Goal: Information Seeking & Learning: Learn about a topic

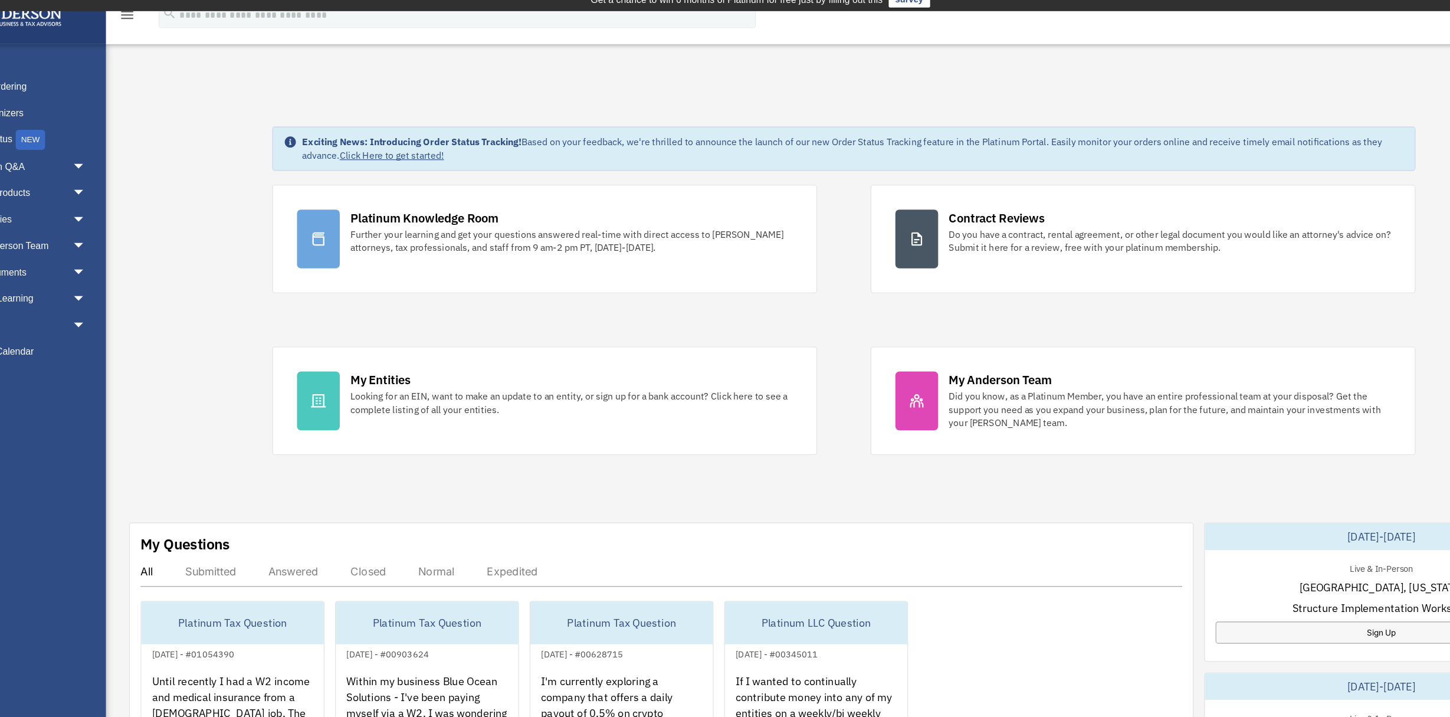
click at [382, 511] on div "Closed" at bounding box center [378, 514] width 31 height 12
click at [443, 516] on div "Normal" at bounding box center [439, 514] width 32 height 12
click at [500, 514] on div "Expedited" at bounding box center [506, 514] width 45 height 12
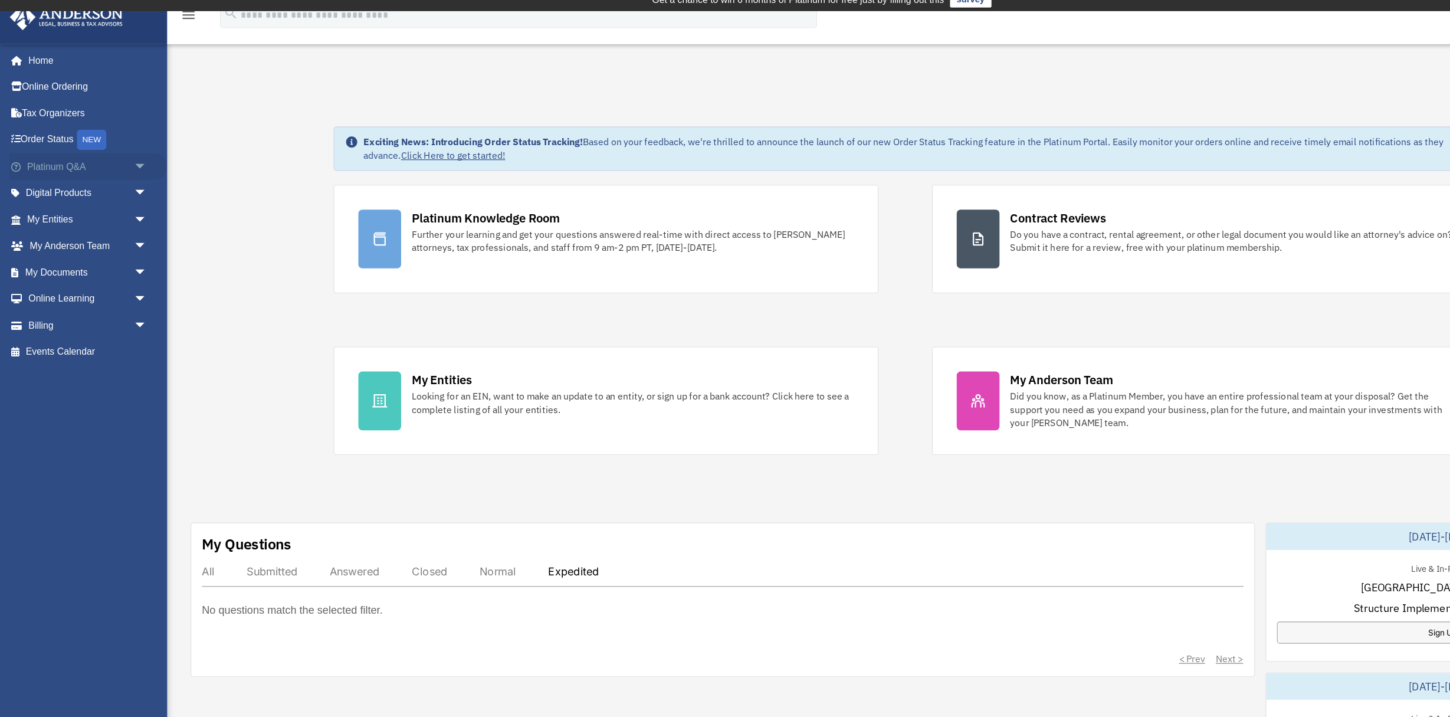
click at [120, 160] on span "arrow_drop_down" at bounding box center [130, 158] width 24 height 24
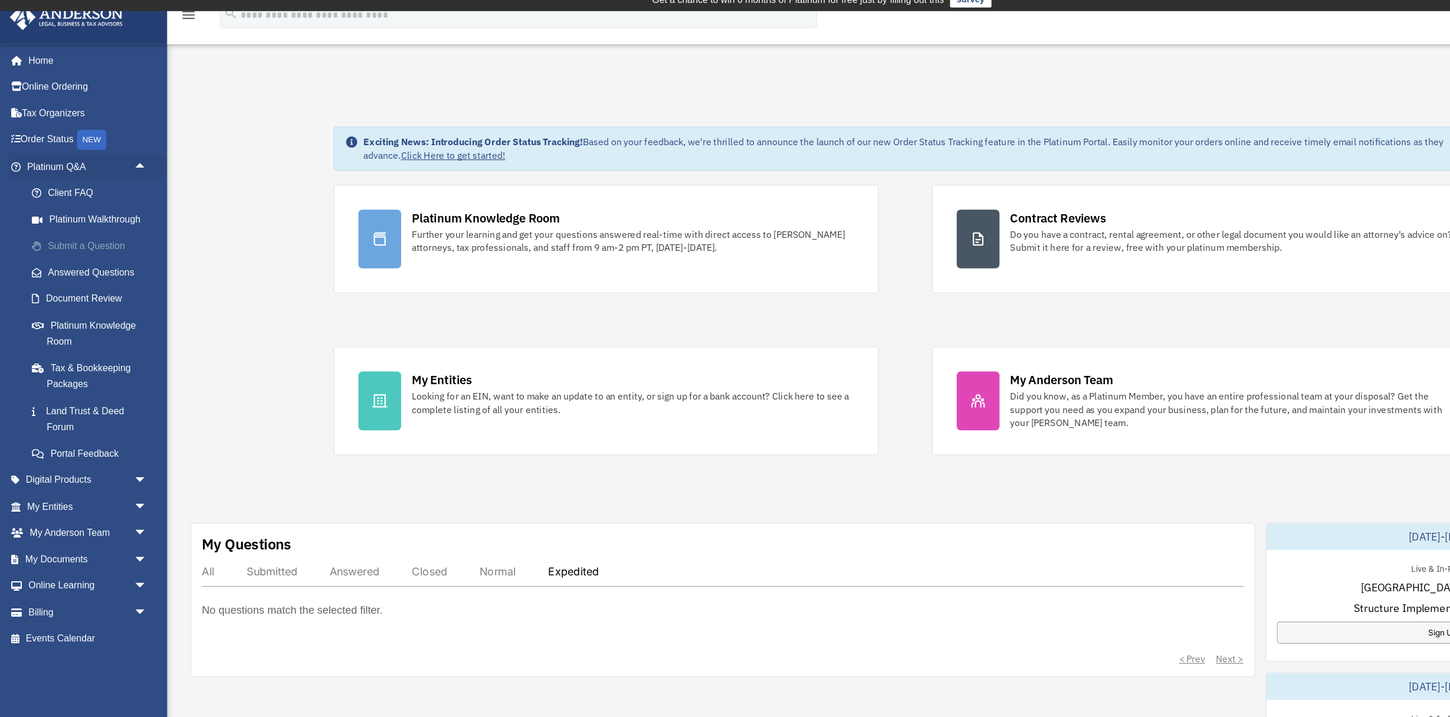
click at [95, 228] on link "Submit a Question" at bounding box center [82, 228] width 131 height 24
click at [98, 229] on link "Submit a Question" at bounding box center [82, 228] width 131 height 24
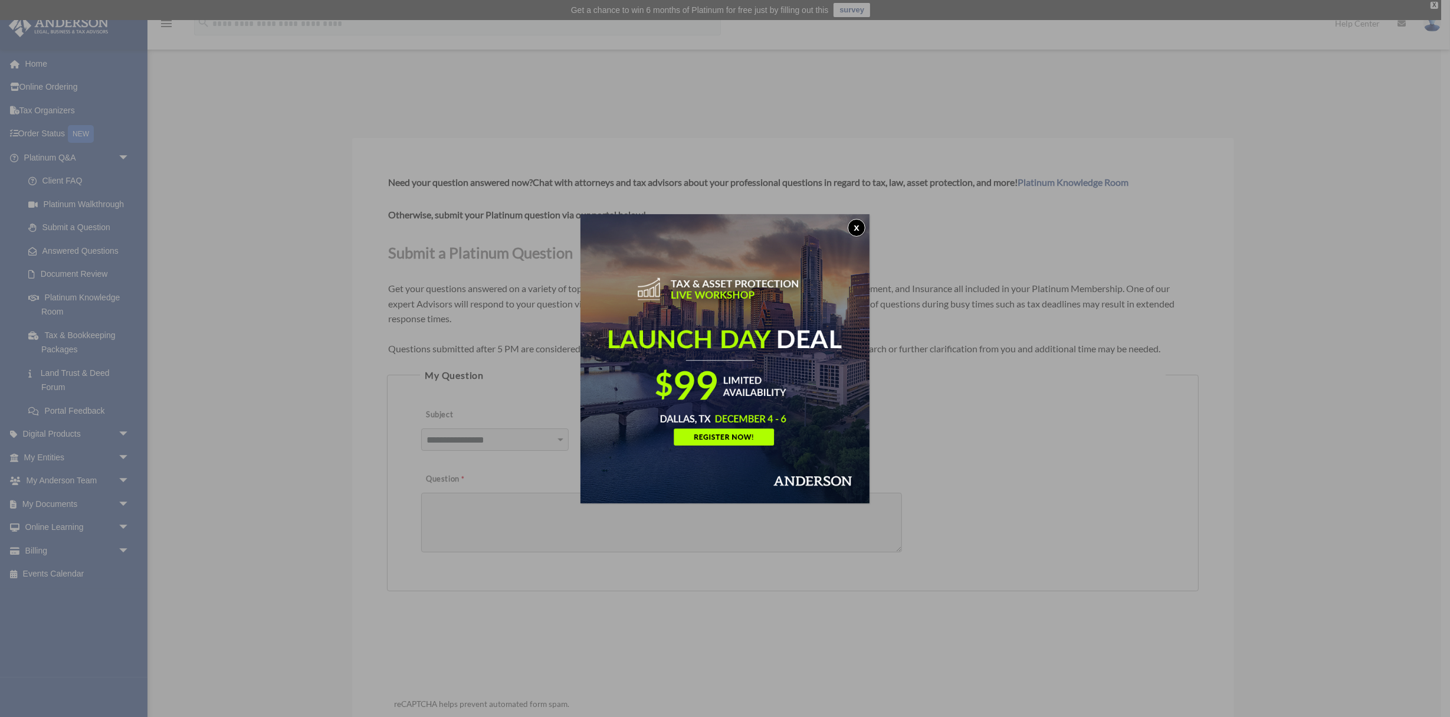
click at [860, 226] on button "x" at bounding box center [856, 228] width 18 height 18
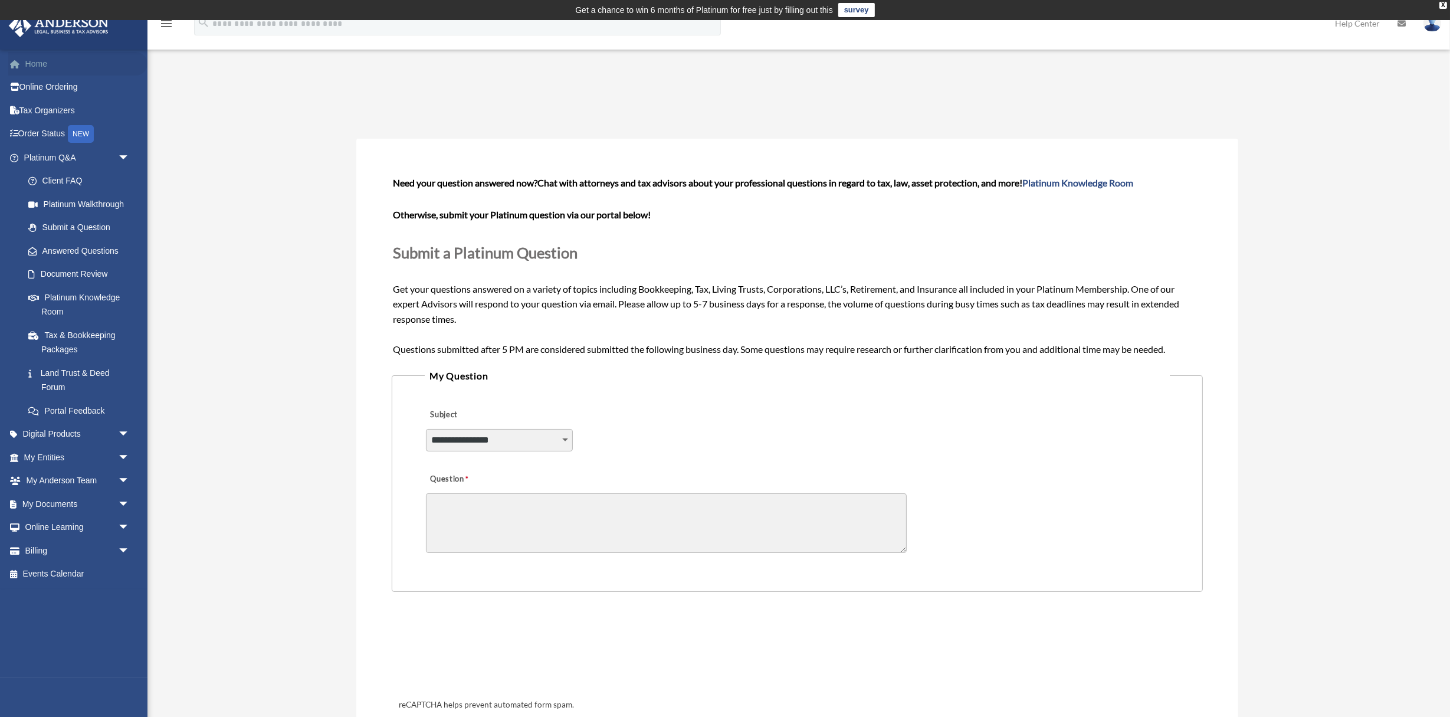
click at [34, 67] on link "Home" at bounding box center [77, 64] width 139 height 24
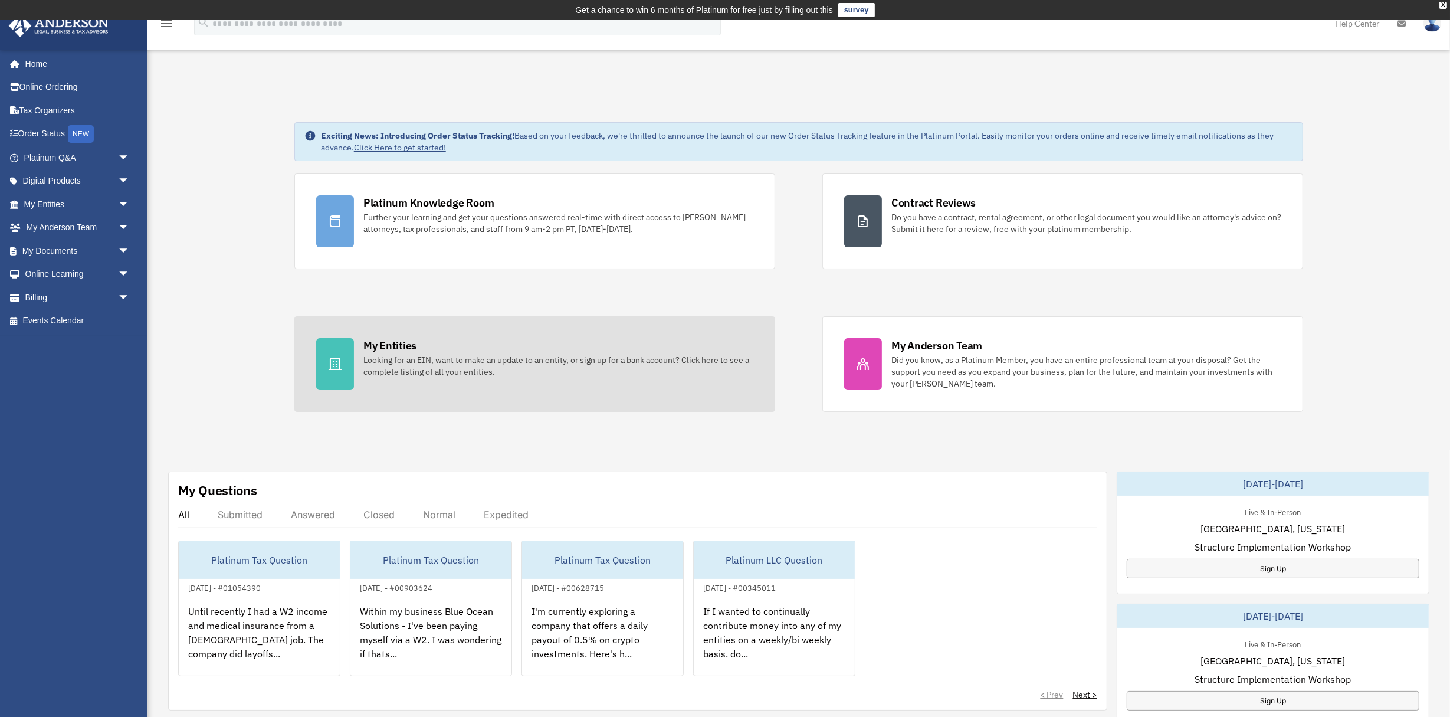
click at [408, 349] on div "My Entities" at bounding box center [389, 345] width 53 height 15
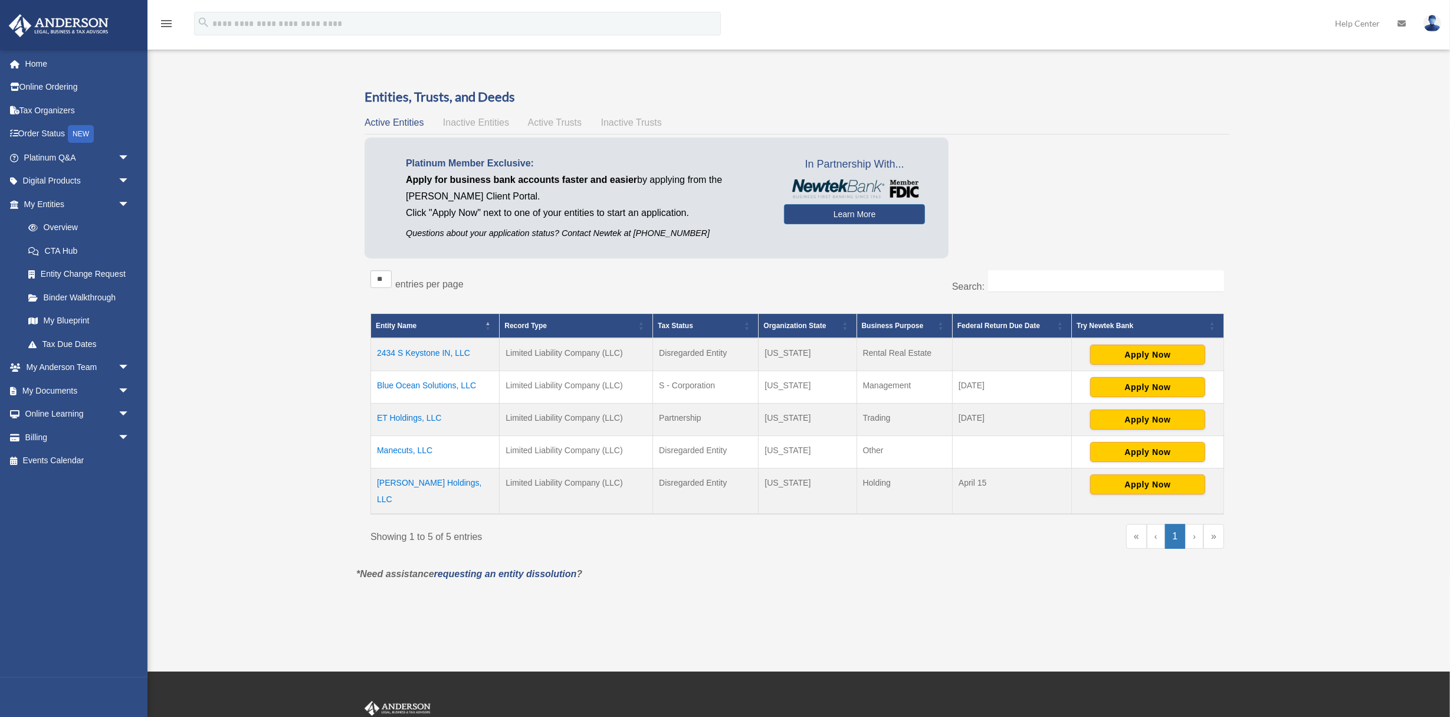
scroll to position [23, 0]
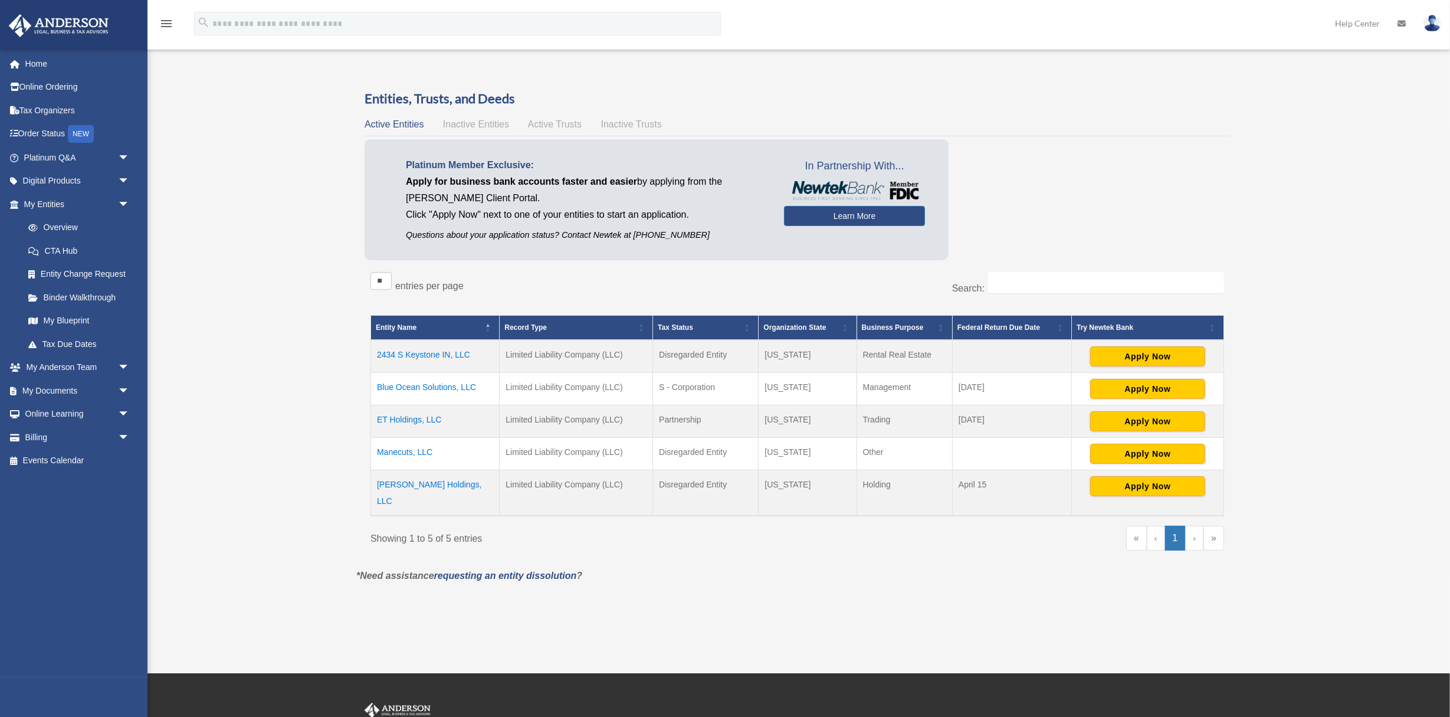
click at [432, 382] on td "Blue Ocean Solutions, LLC" at bounding box center [435, 389] width 129 height 32
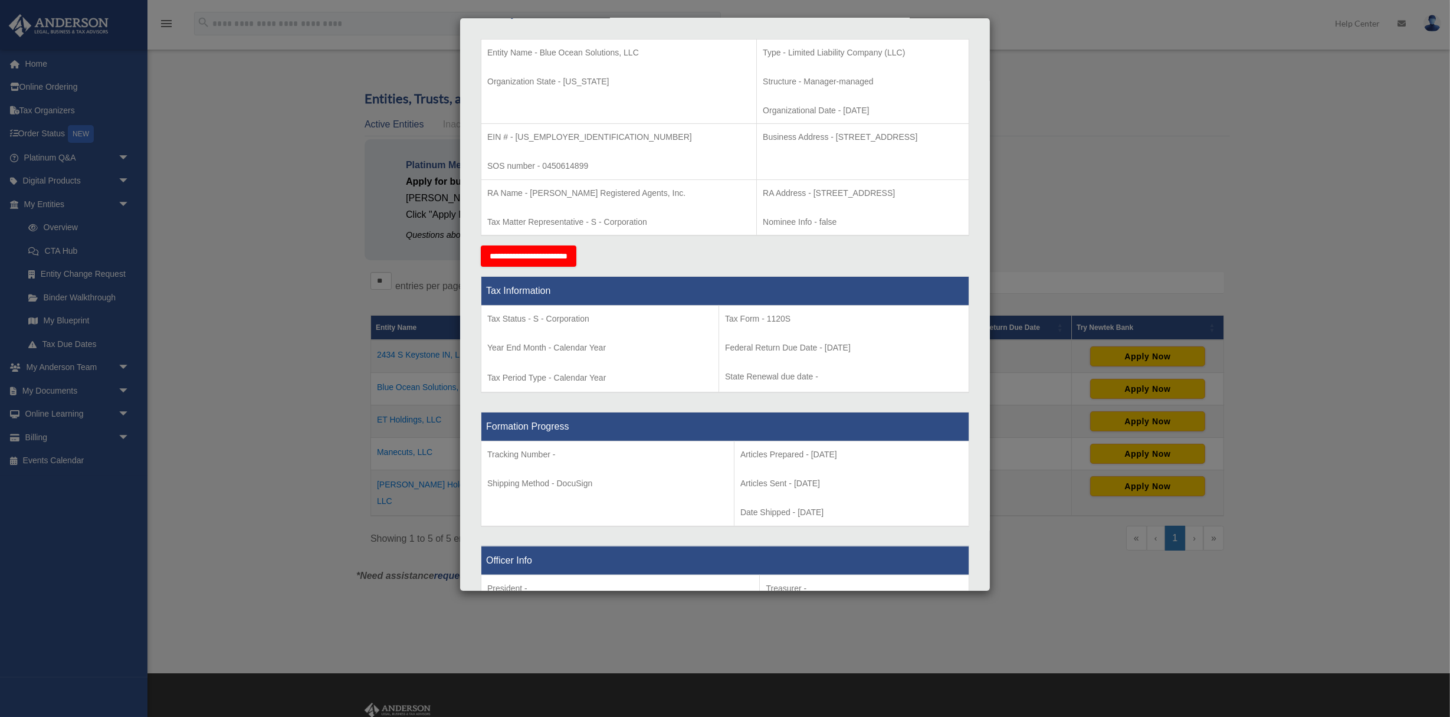
scroll to position [0, 0]
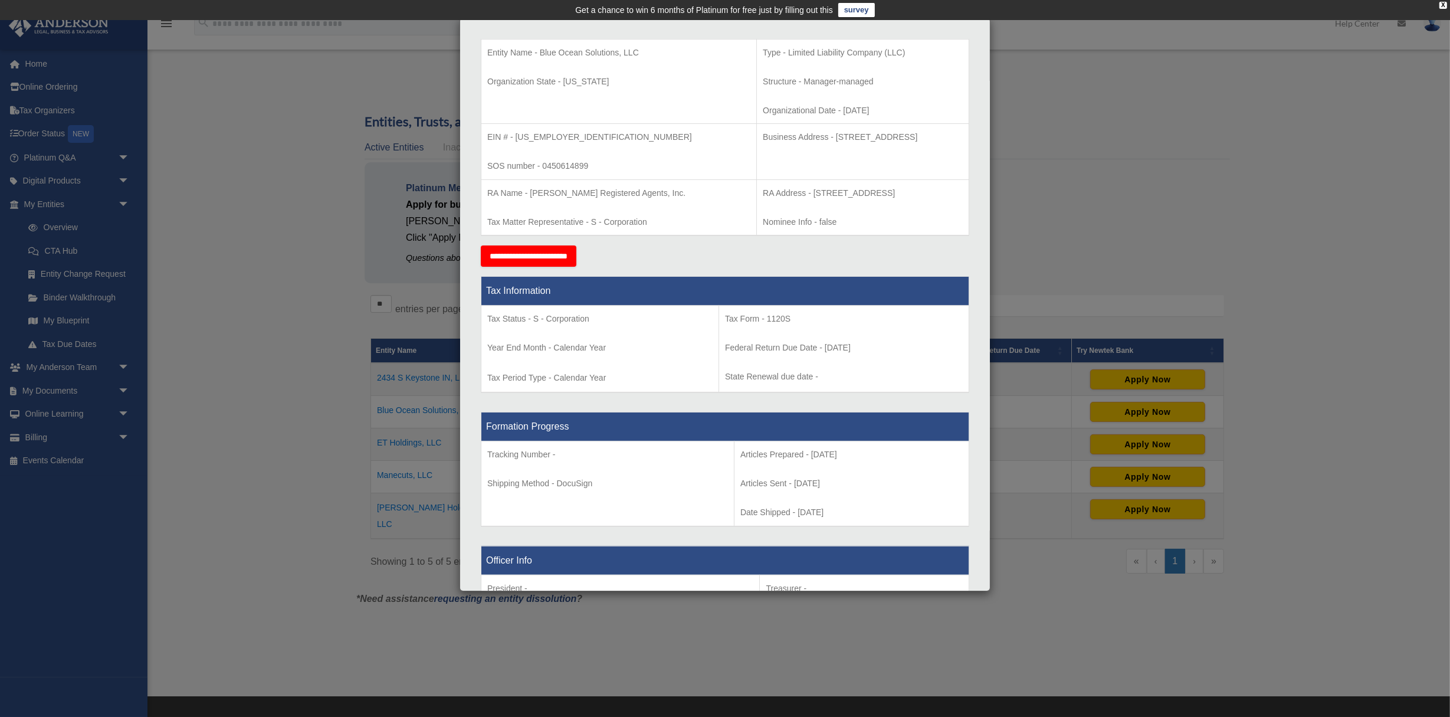
click at [337, 159] on div "Details × Articles Sent Organizational Date" at bounding box center [725, 358] width 1450 height 717
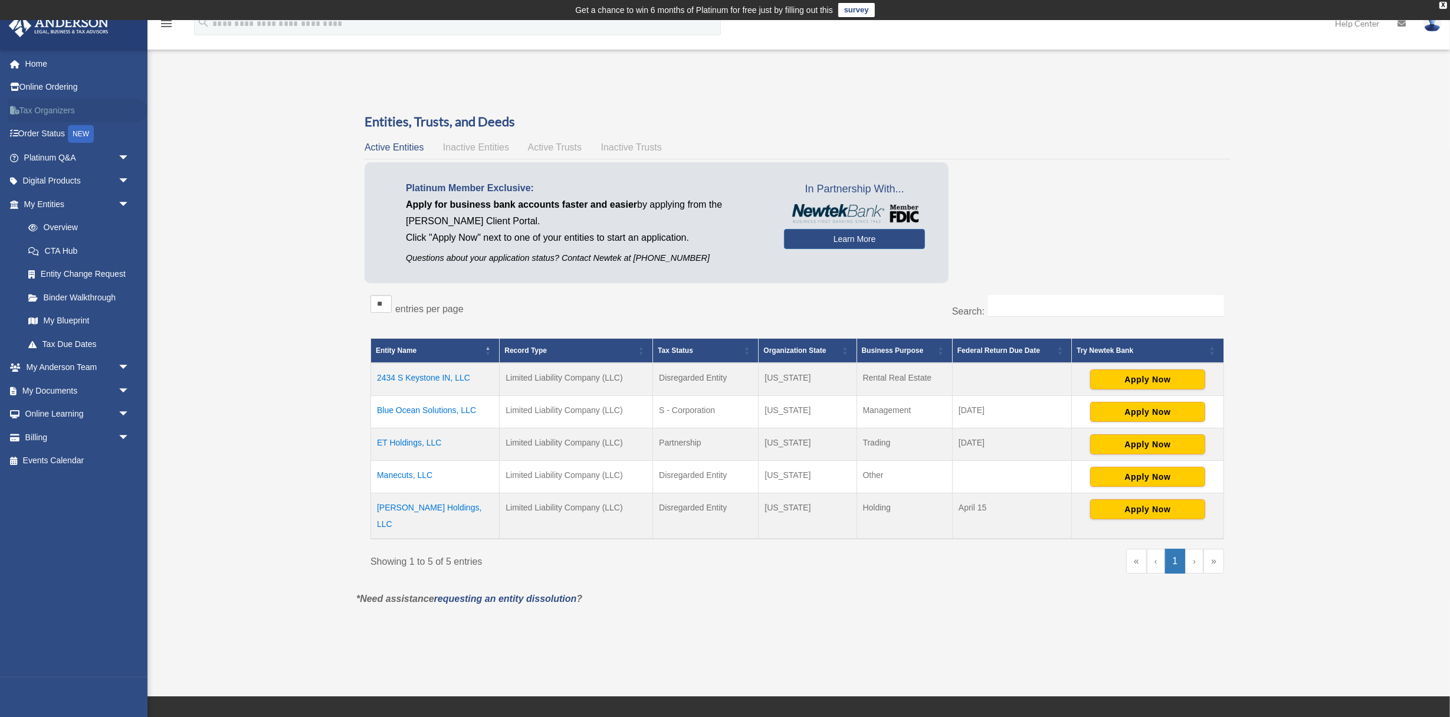
click at [33, 117] on link "Tax Organizers" at bounding box center [77, 110] width 139 height 24
click at [35, 114] on link "Tax Organizers" at bounding box center [77, 110] width 139 height 24
click at [120, 160] on span "arrow_drop_down" at bounding box center [130, 158] width 24 height 24
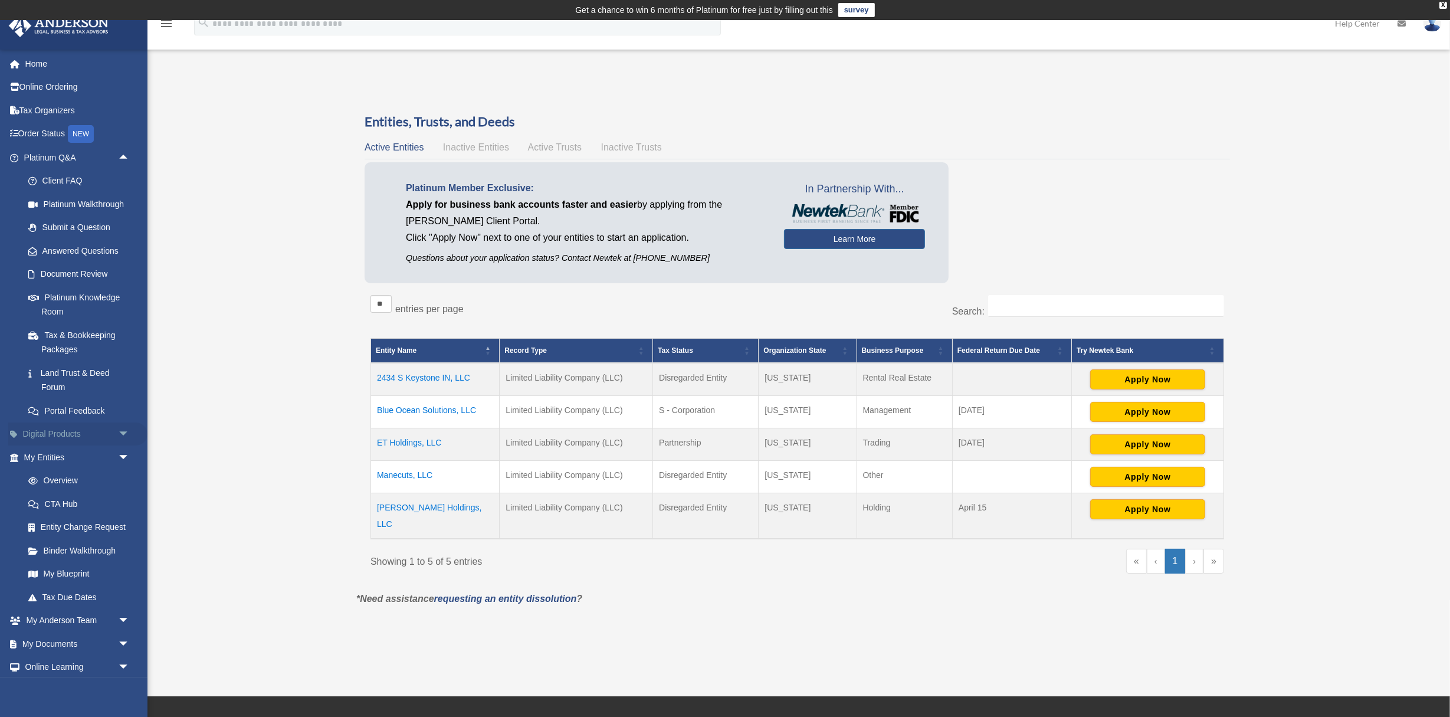
click at [123, 422] on span "arrow_drop_down" at bounding box center [130, 434] width 24 height 24
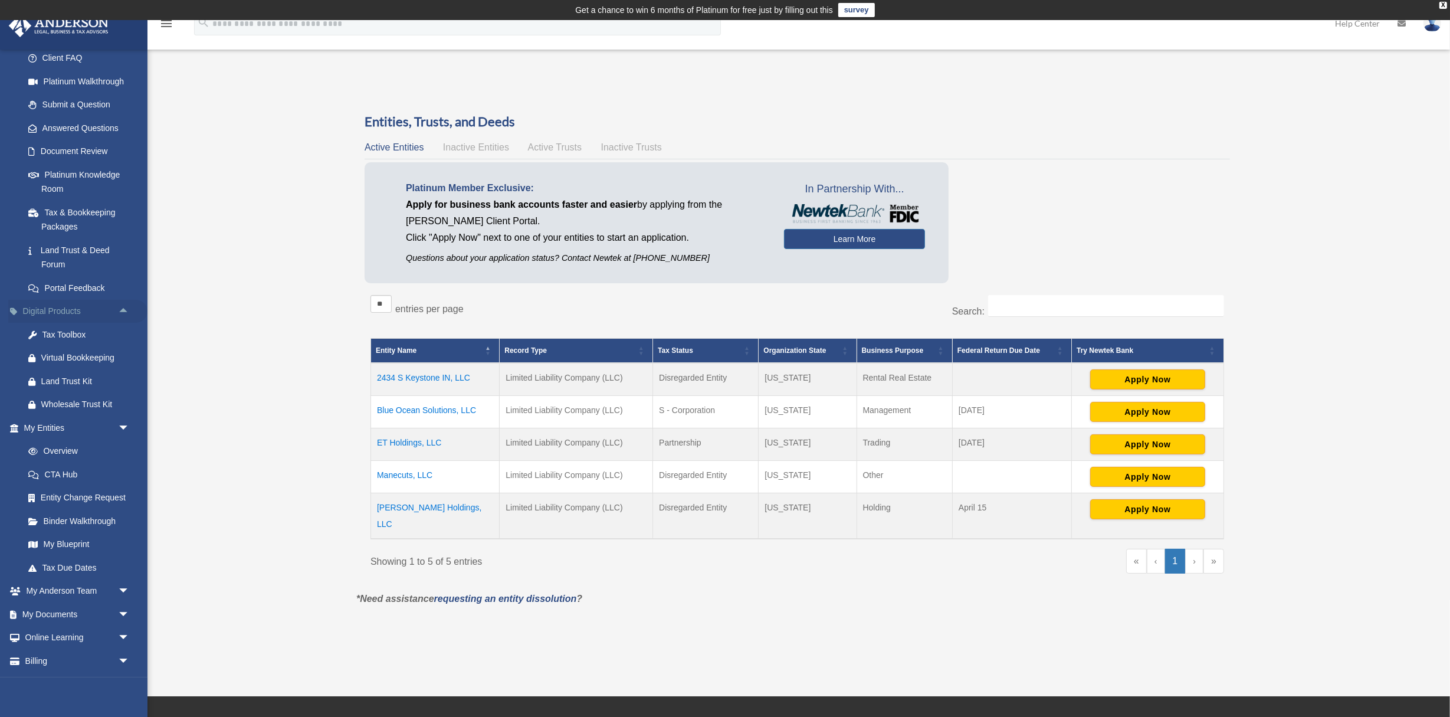
scroll to position [129, 0]
click at [129, 597] on span "arrow_drop_down" at bounding box center [130, 608] width 24 height 24
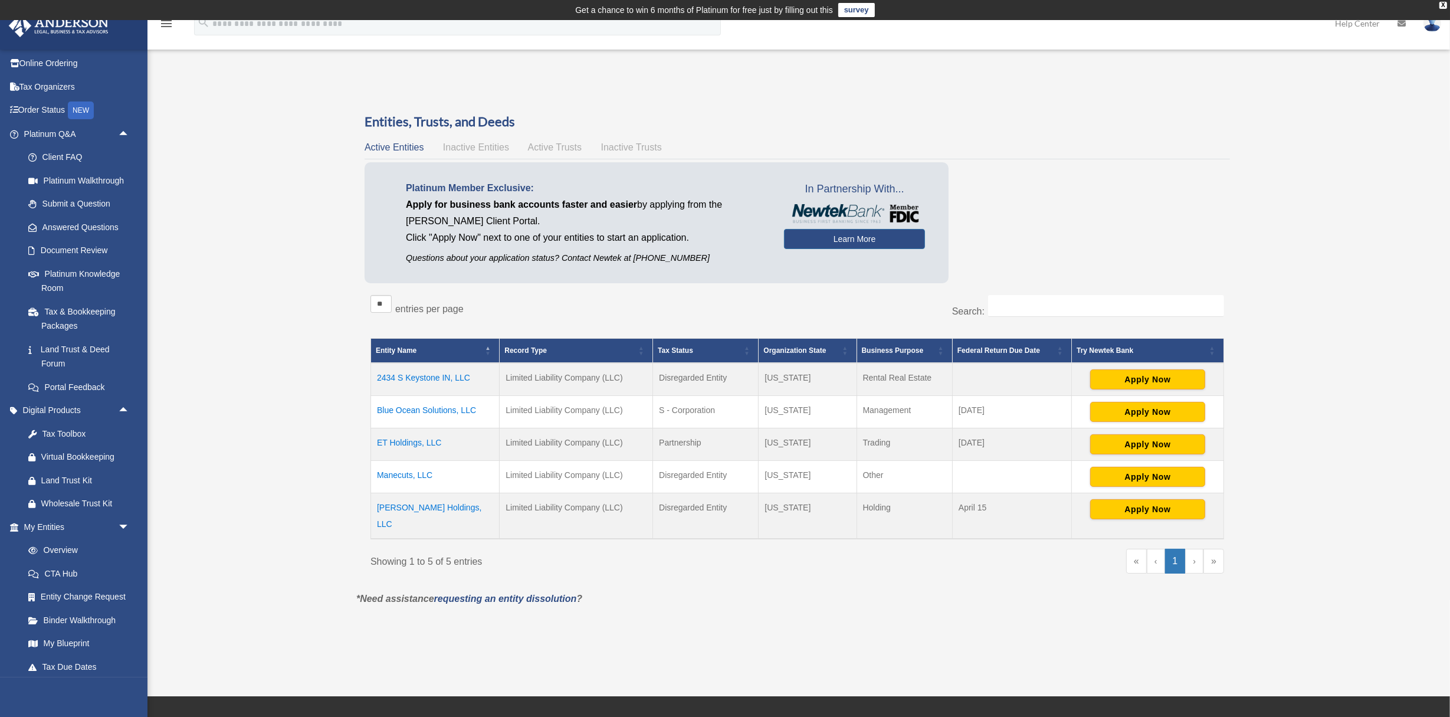
scroll to position [0, 0]
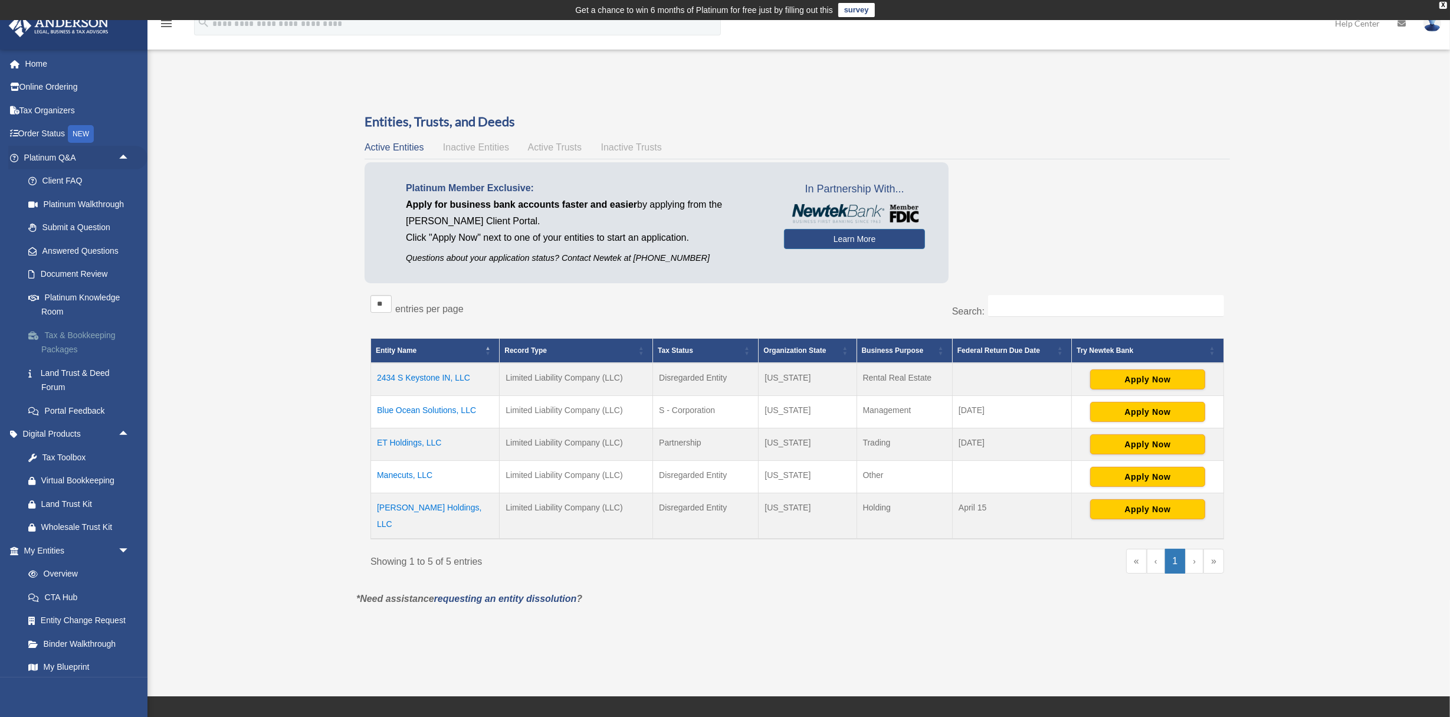
click at [73, 338] on link "Tax & Bookkeeping Packages" at bounding box center [82, 342] width 131 height 38
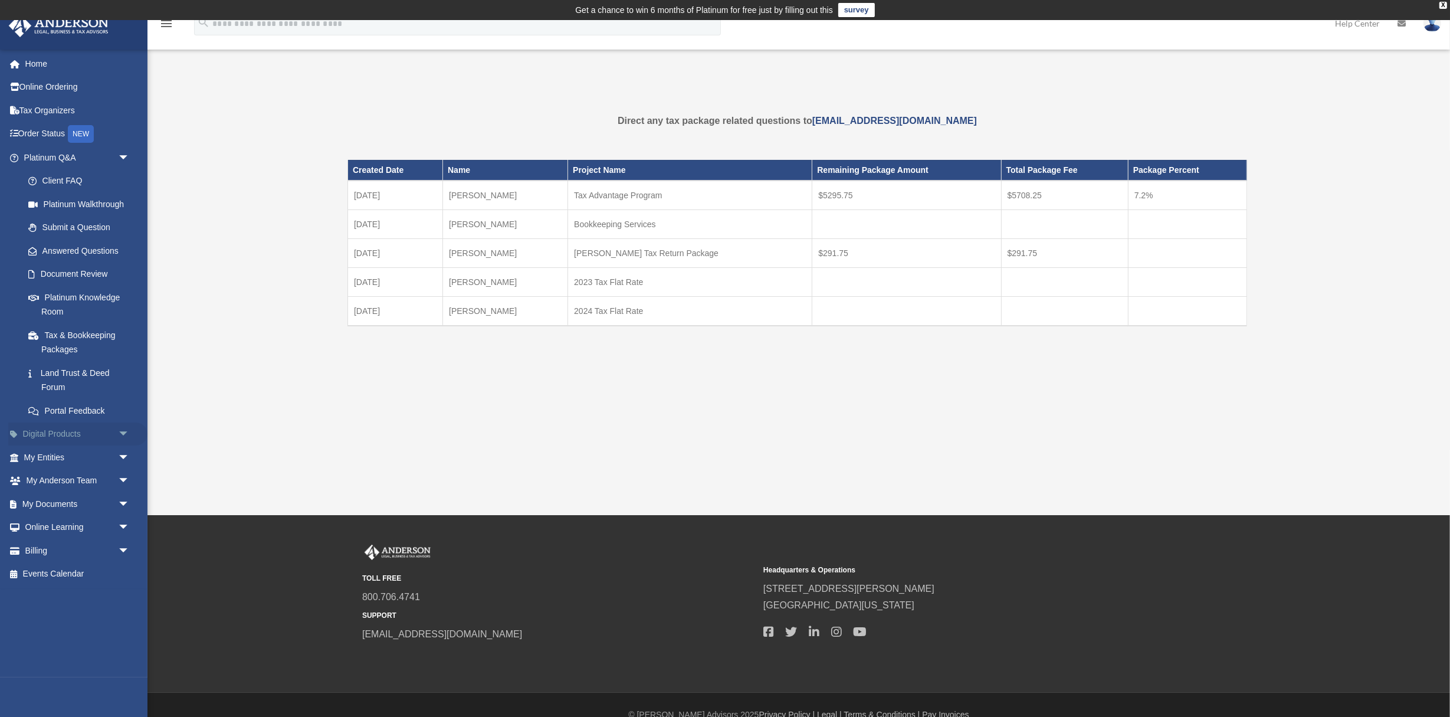
click at [123, 422] on span "arrow_drop_down" at bounding box center [130, 434] width 24 height 24
click at [73, 450] on div "Tax Toolbox" at bounding box center [86, 457] width 91 height 15
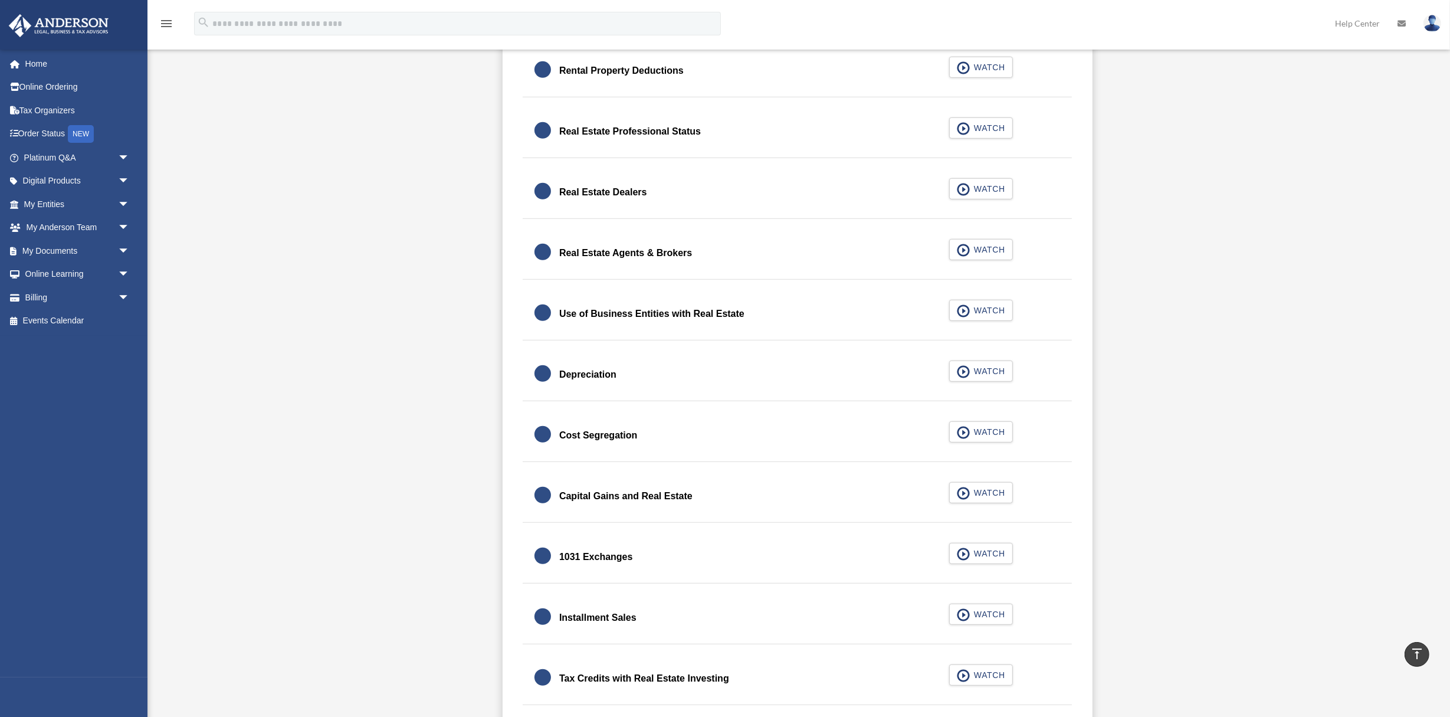
scroll to position [967, 0]
click at [909, 426] on link "Cost Segregation WATCH" at bounding box center [796, 434] width 525 height 28
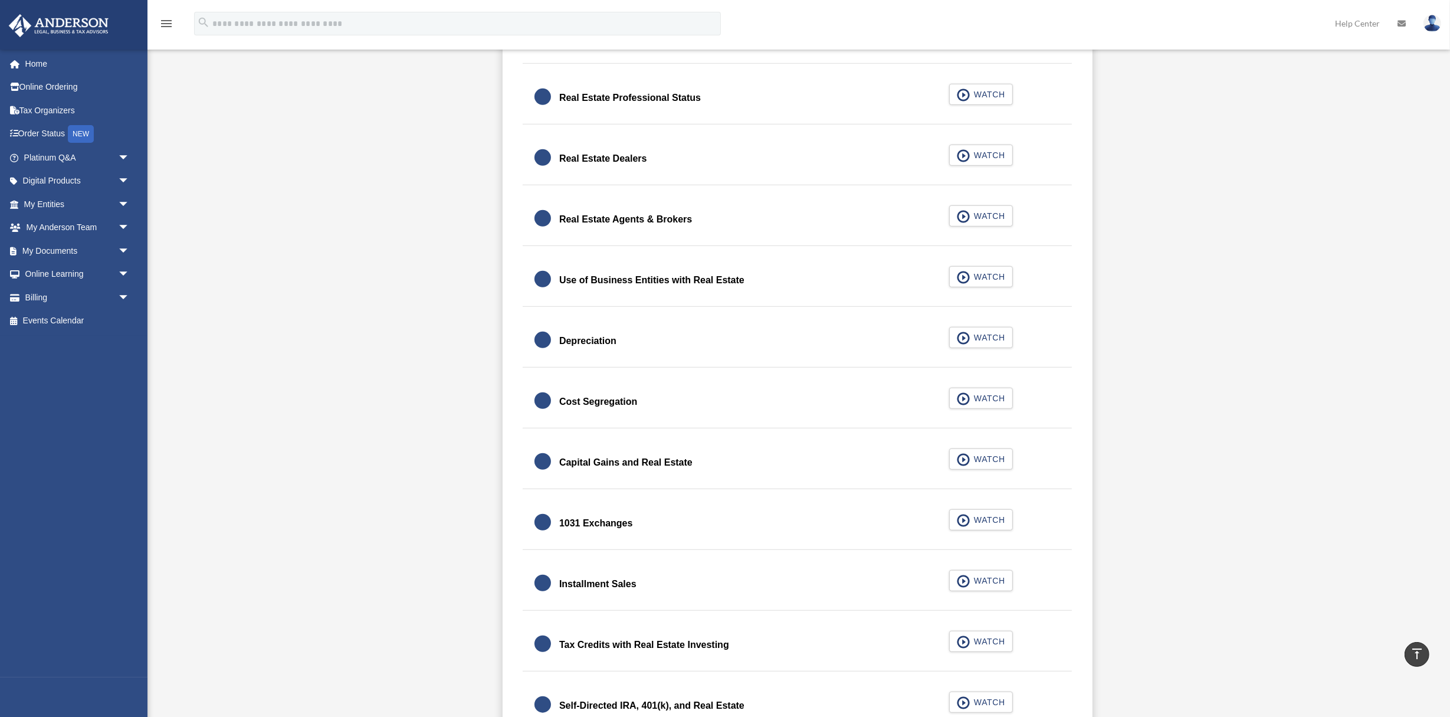
scroll to position [1024, 0]
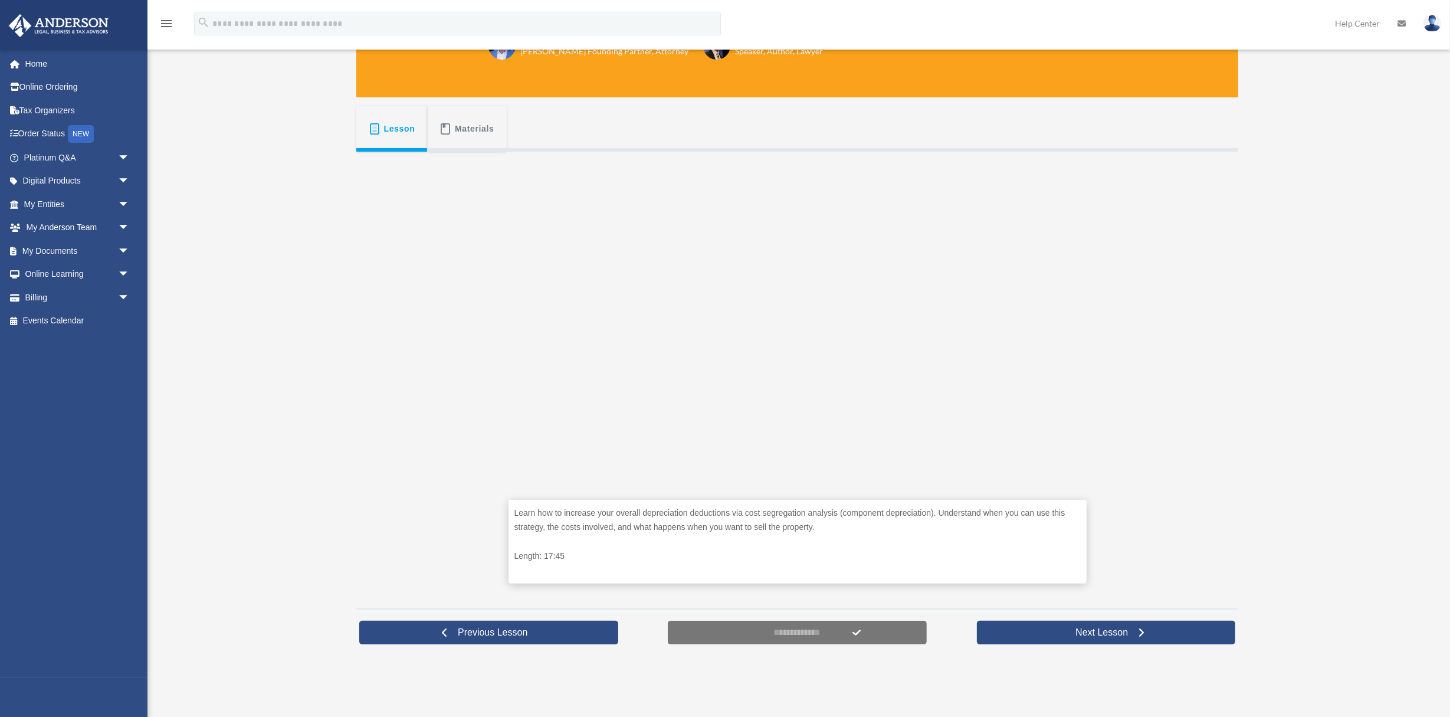
scroll to position [178, 0]
click at [458, 130] on span "Materials" at bounding box center [475, 127] width 40 height 21
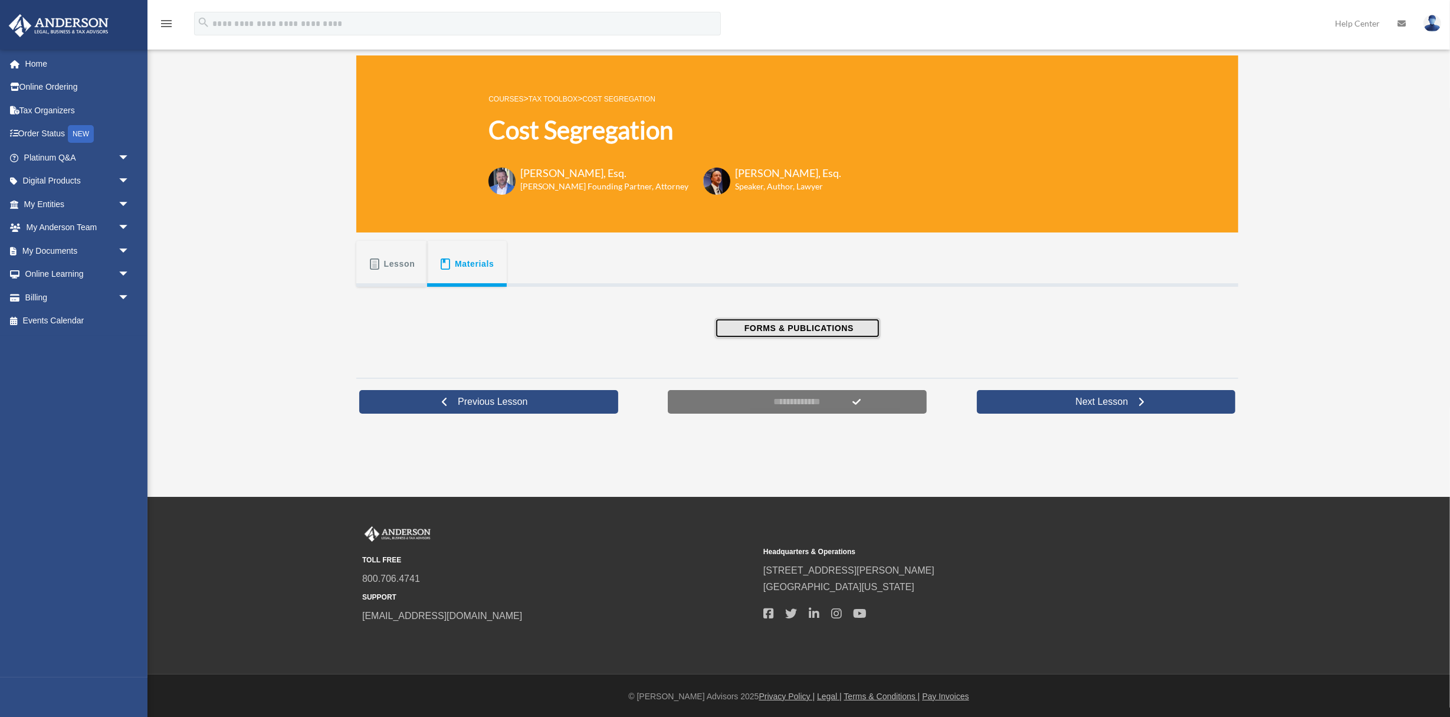
click at [746, 331] on span "FORMS & PUBLICATIONS" at bounding box center [797, 328] width 113 height 12
click at [123, 225] on span "arrow_drop_down" at bounding box center [130, 228] width 24 height 24
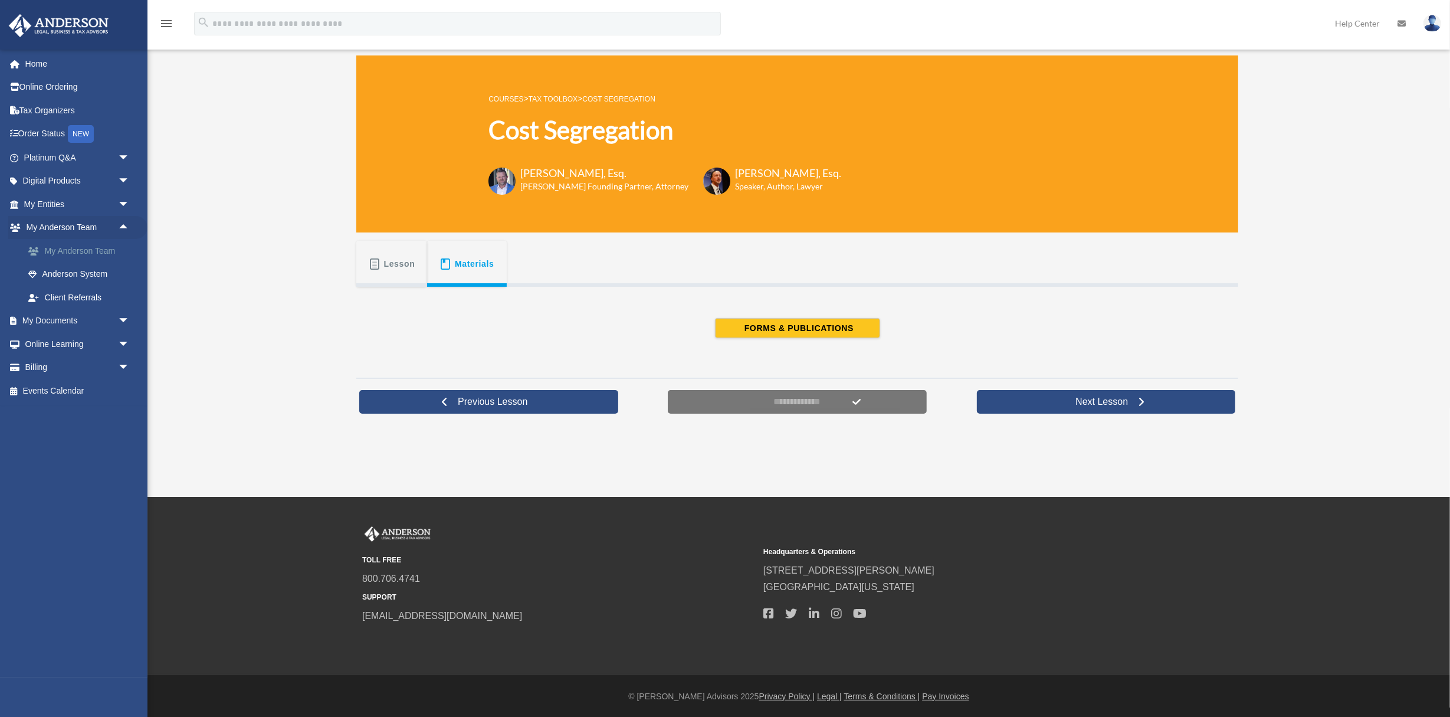
click at [84, 254] on link "My Anderson Team" at bounding box center [82, 251] width 131 height 24
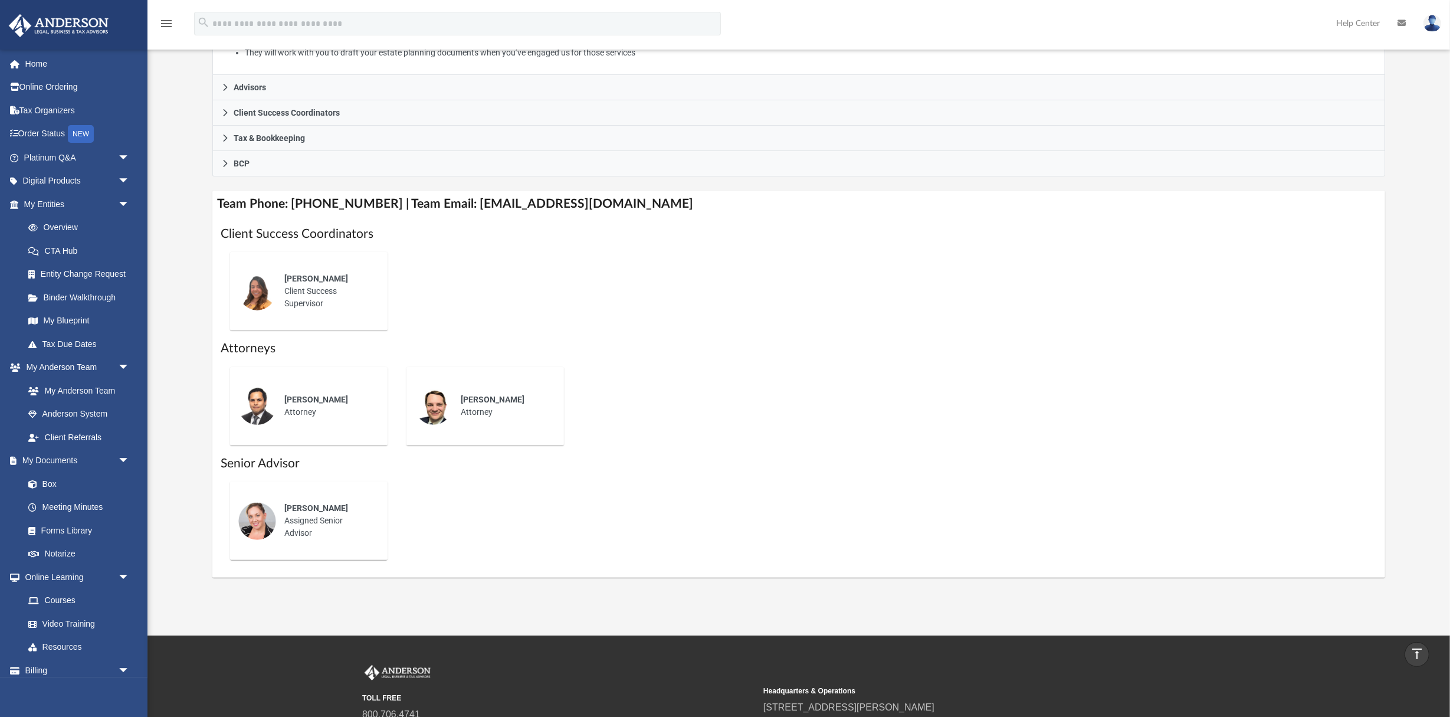
scroll to position [316, 0]
click at [77, 436] on link "Client Referrals" at bounding box center [82, 437] width 131 height 24
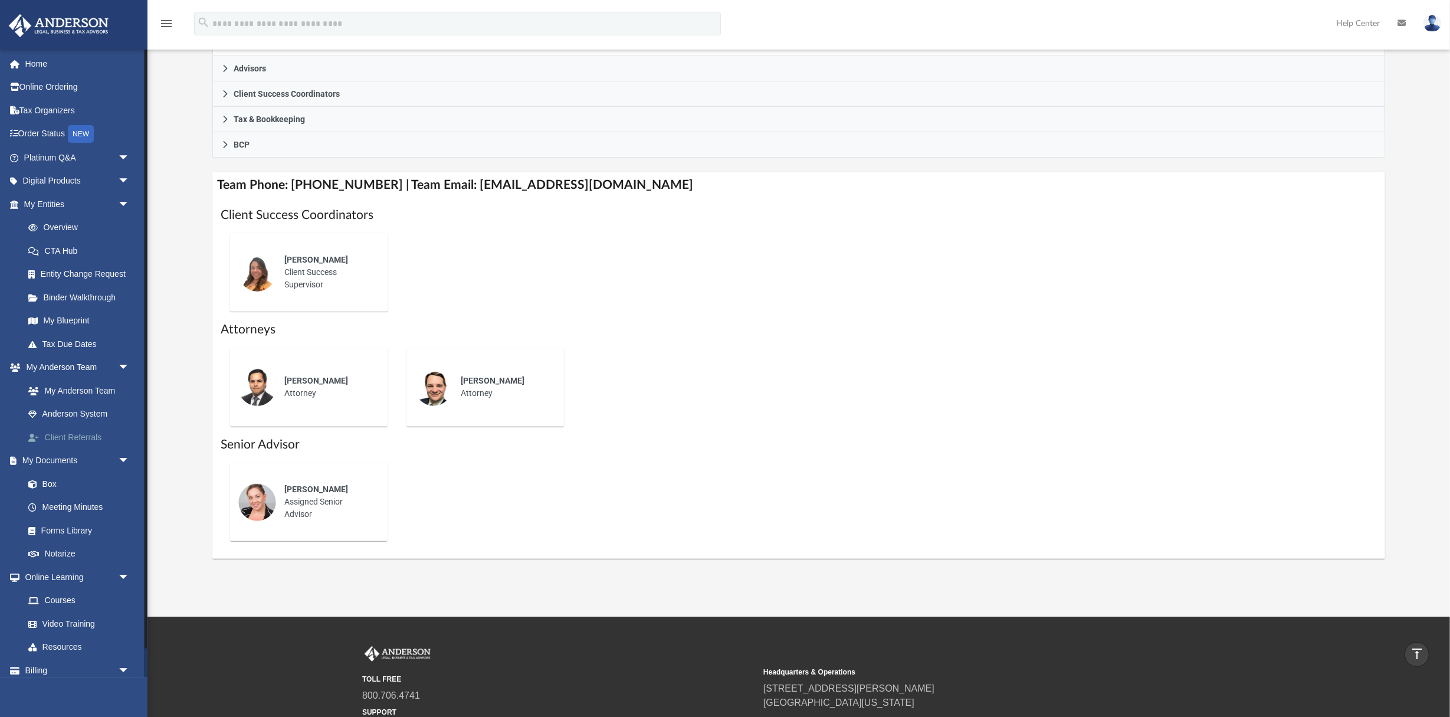
scroll to position [373, 0]
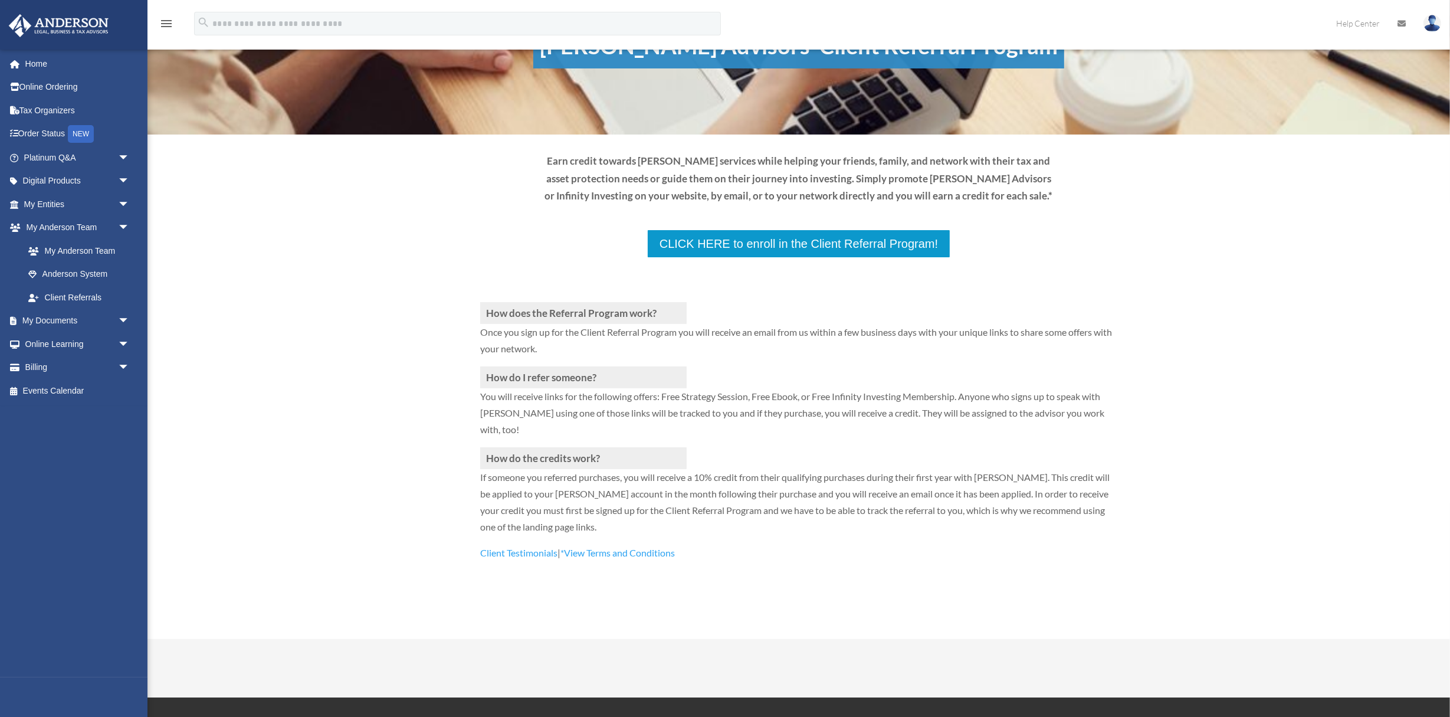
scroll to position [96, 0]
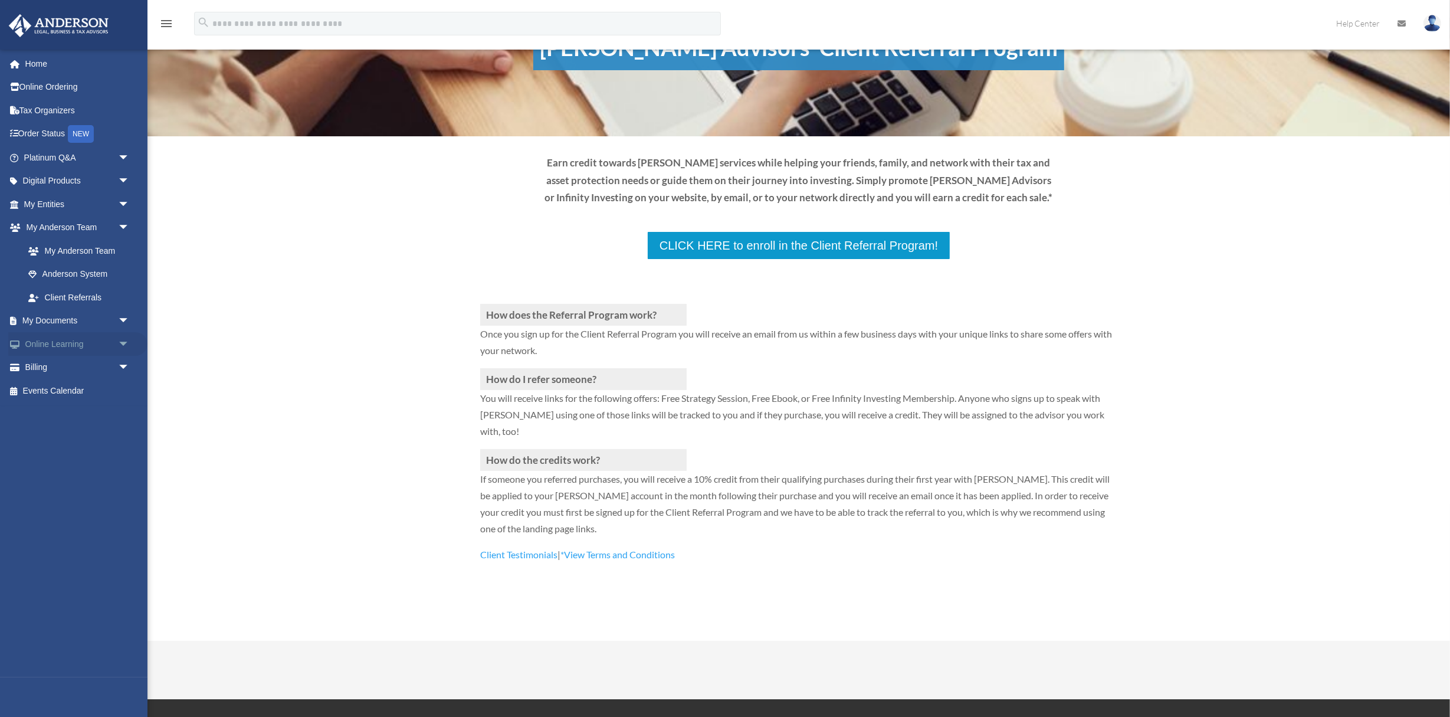
click at [120, 344] on span "arrow_drop_down" at bounding box center [130, 344] width 24 height 24
click at [75, 390] on link "Video Training" at bounding box center [82, 391] width 131 height 24
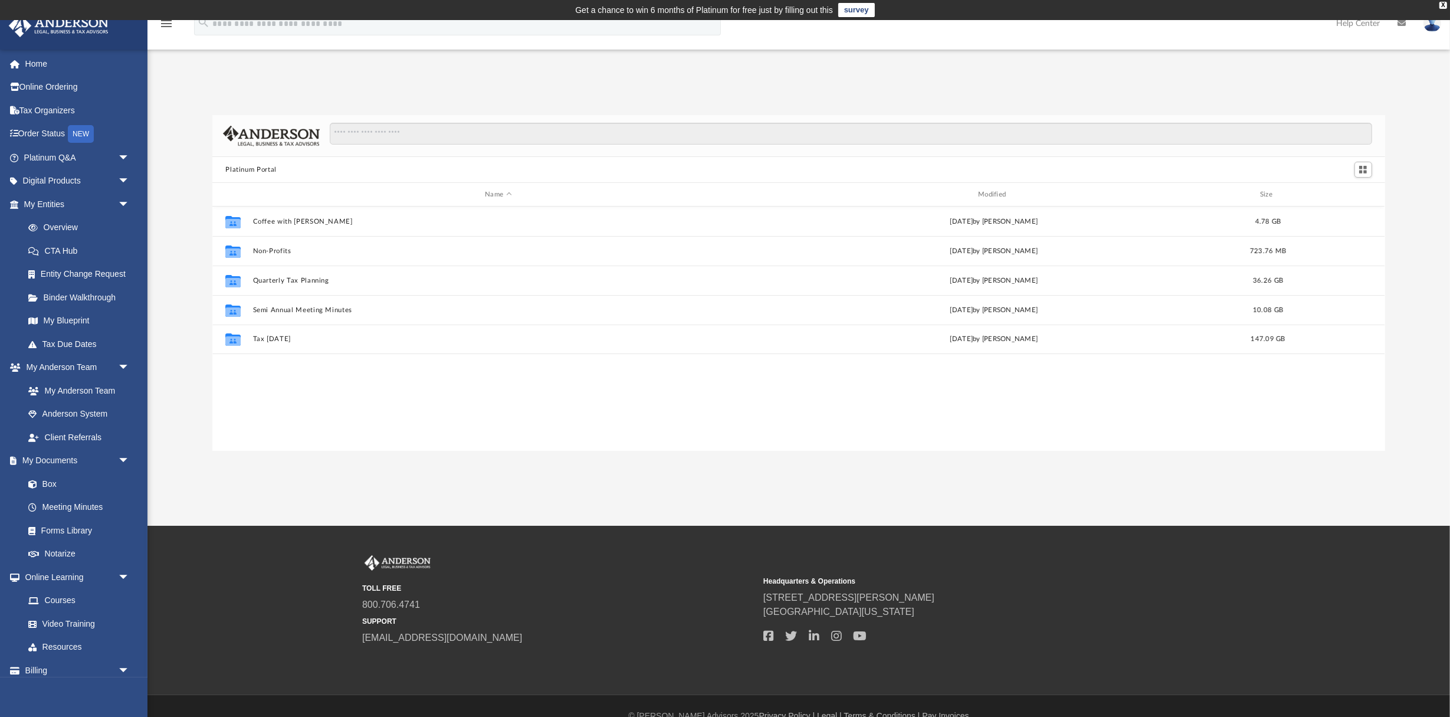
scroll to position [268, 1172]
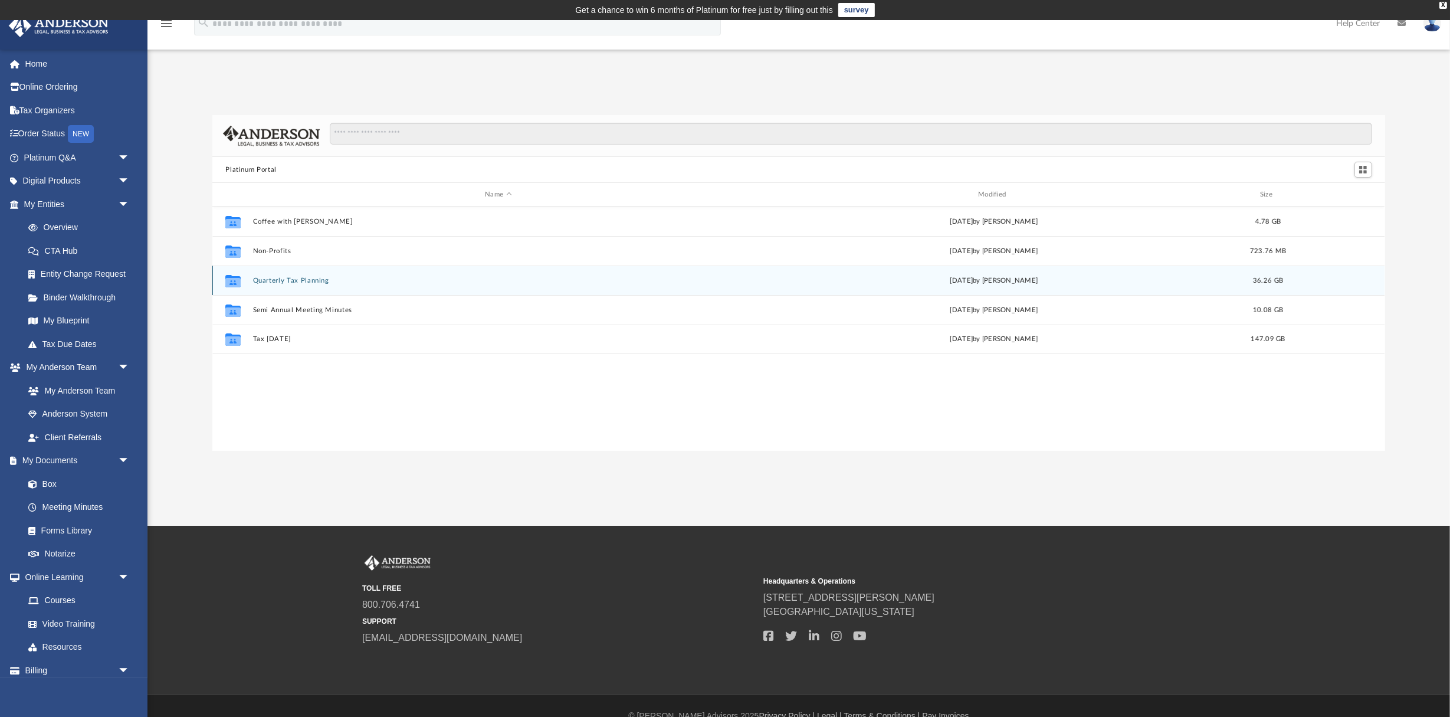
click at [281, 281] on button "Quarterly Tax Planning" at bounding box center [498, 281] width 491 height 8
click at [258, 278] on button "2025" at bounding box center [498, 280] width 491 height 8
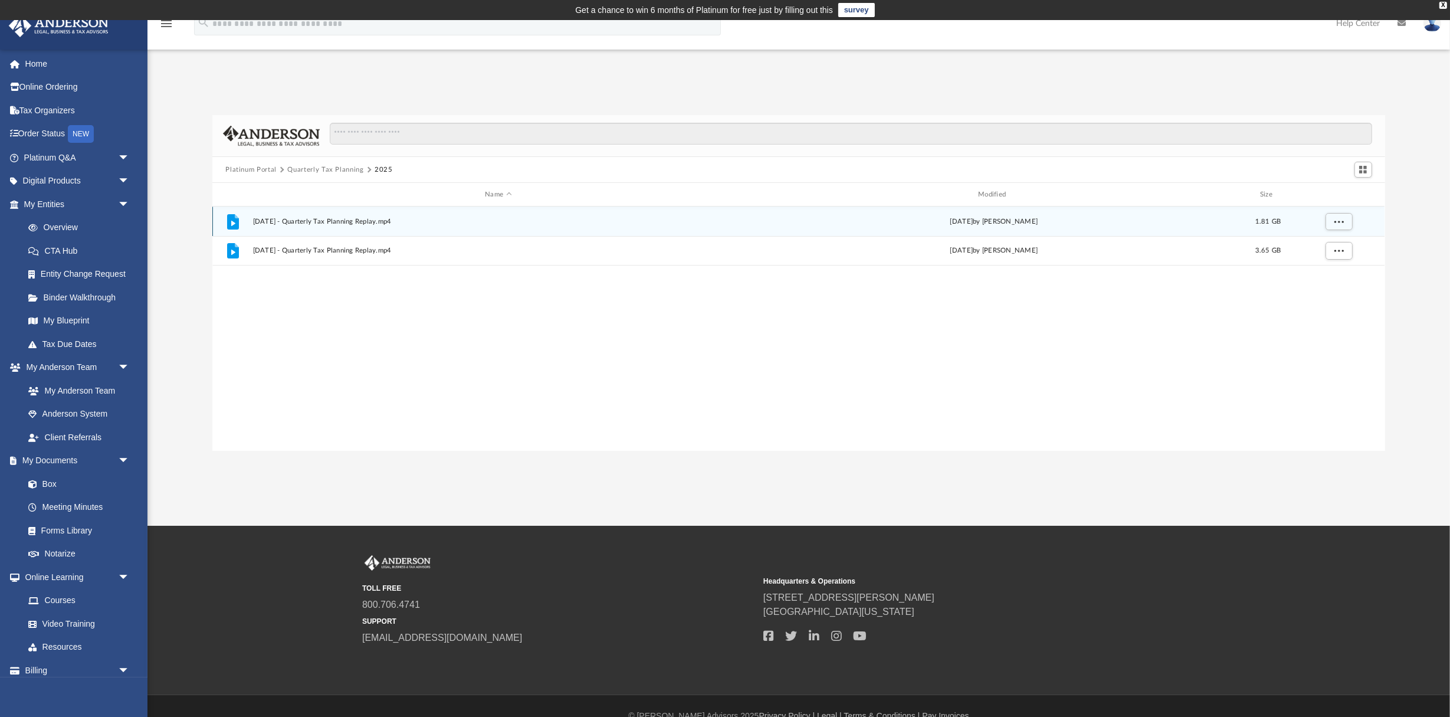
click at [353, 220] on span "[DATE] - Quarterly Tax Planning Replay.mp4" at bounding box center [498, 222] width 491 height 8
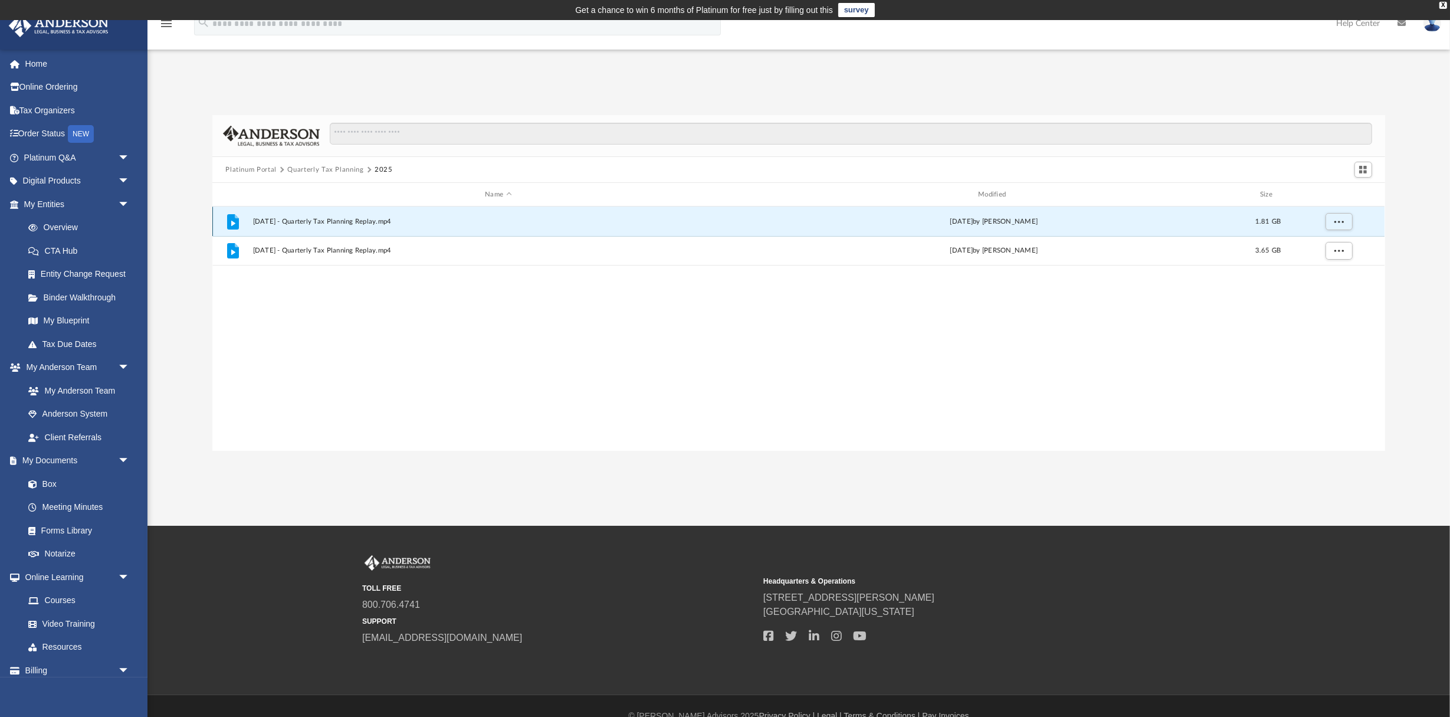
click at [322, 224] on span "[DATE] - Quarterly Tax Planning Replay.mp4" at bounding box center [498, 222] width 491 height 8
click at [316, 221] on span "[DATE] - Quarterly Tax Planning Replay.mp4" at bounding box center [498, 222] width 491 height 8
click at [312, 222] on span "[DATE] - Quarterly Tax Planning Replay.mp4" at bounding box center [498, 222] width 491 height 8
click at [234, 222] on icon "grid" at bounding box center [233, 222] width 4 height 5
click at [242, 222] on div "File" at bounding box center [232, 221] width 29 height 19
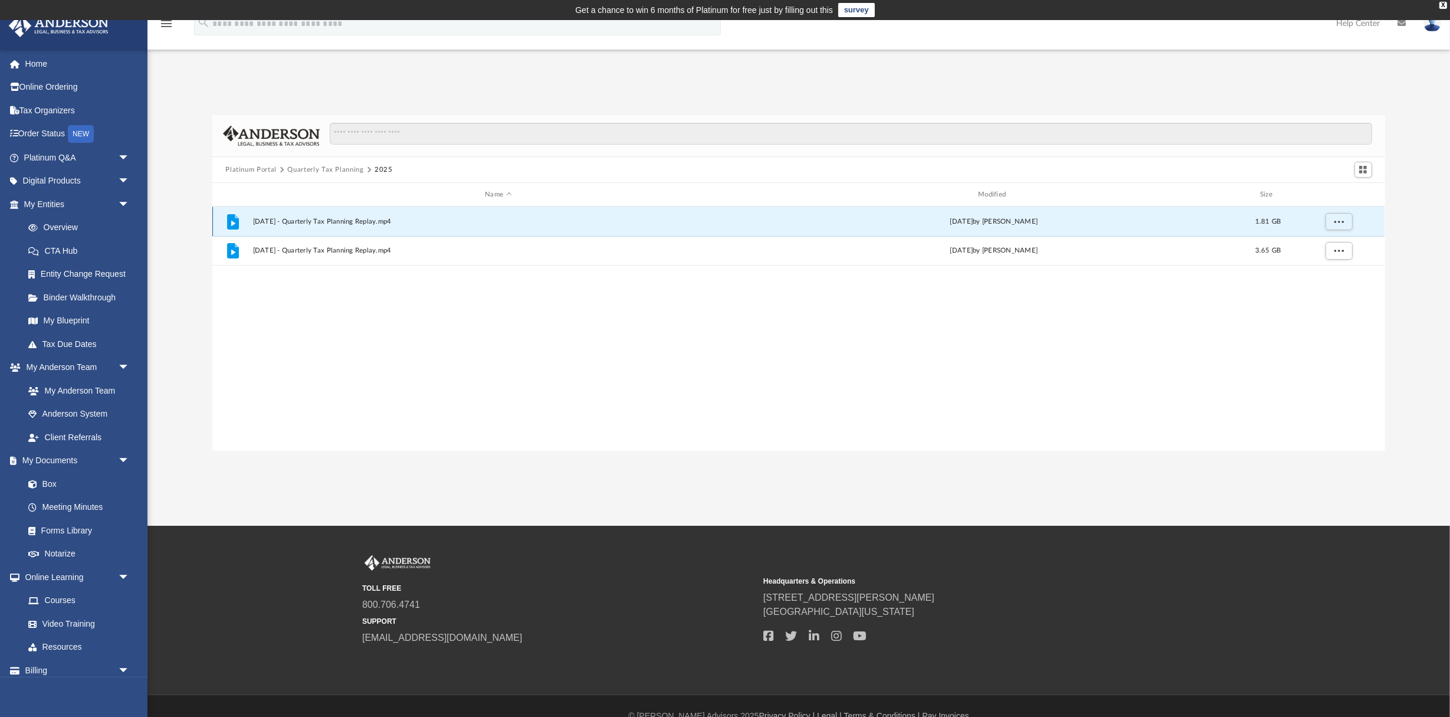
click at [245, 225] on div "File" at bounding box center [232, 221] width 29 height 19
click at [304, 300] on div "File [DATE] - Quarterly Tax Planning Replay.mp4 [DATE] by [PERSON_NAME] 1.81 GB…" at bounding box center [798, 328] width 1172 height 245
click at [234, 222] on icon "grid" at bounding box center [233, 222] width 4 height 5
click at [226, 219] on icon "File" at bounding box center [233, 221] width 19 height 19
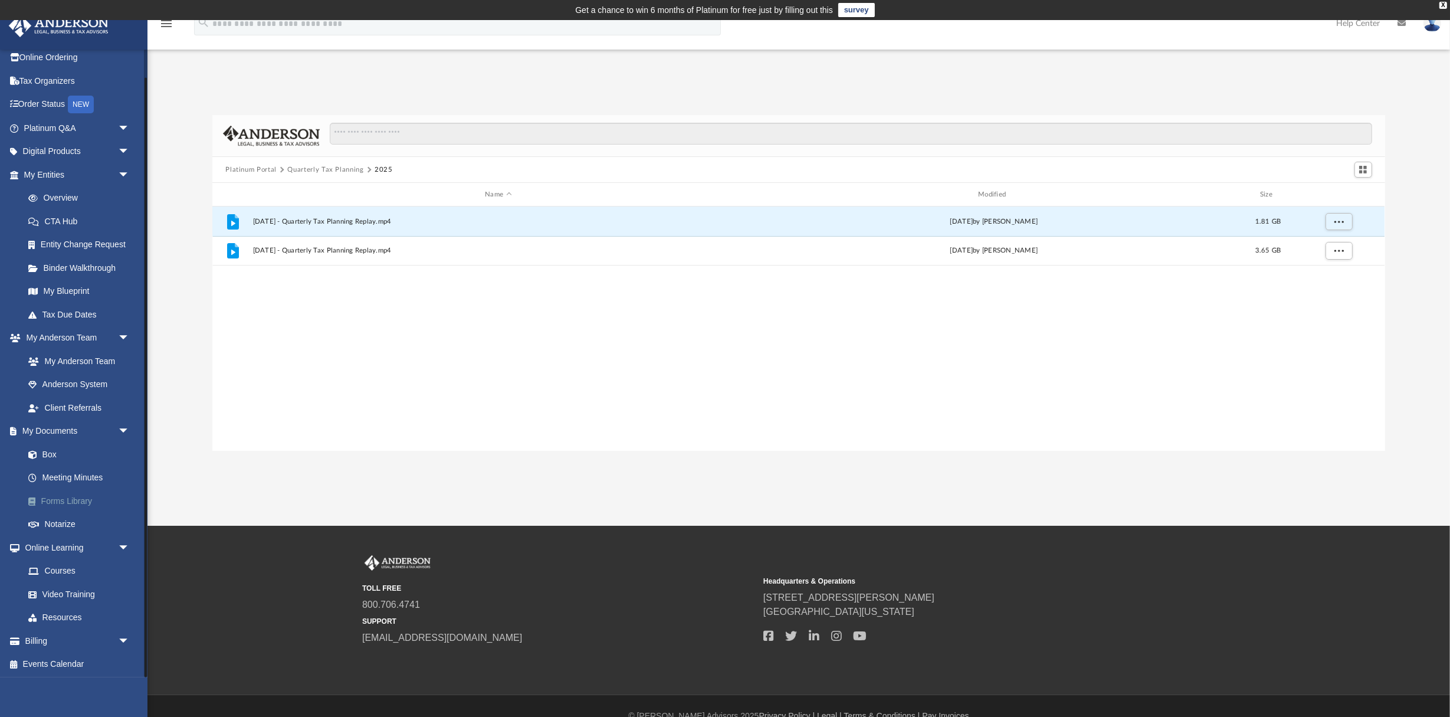
click at [62, 499] on link "Forms Library" at bounding box center [82, 501] width 131 height 24
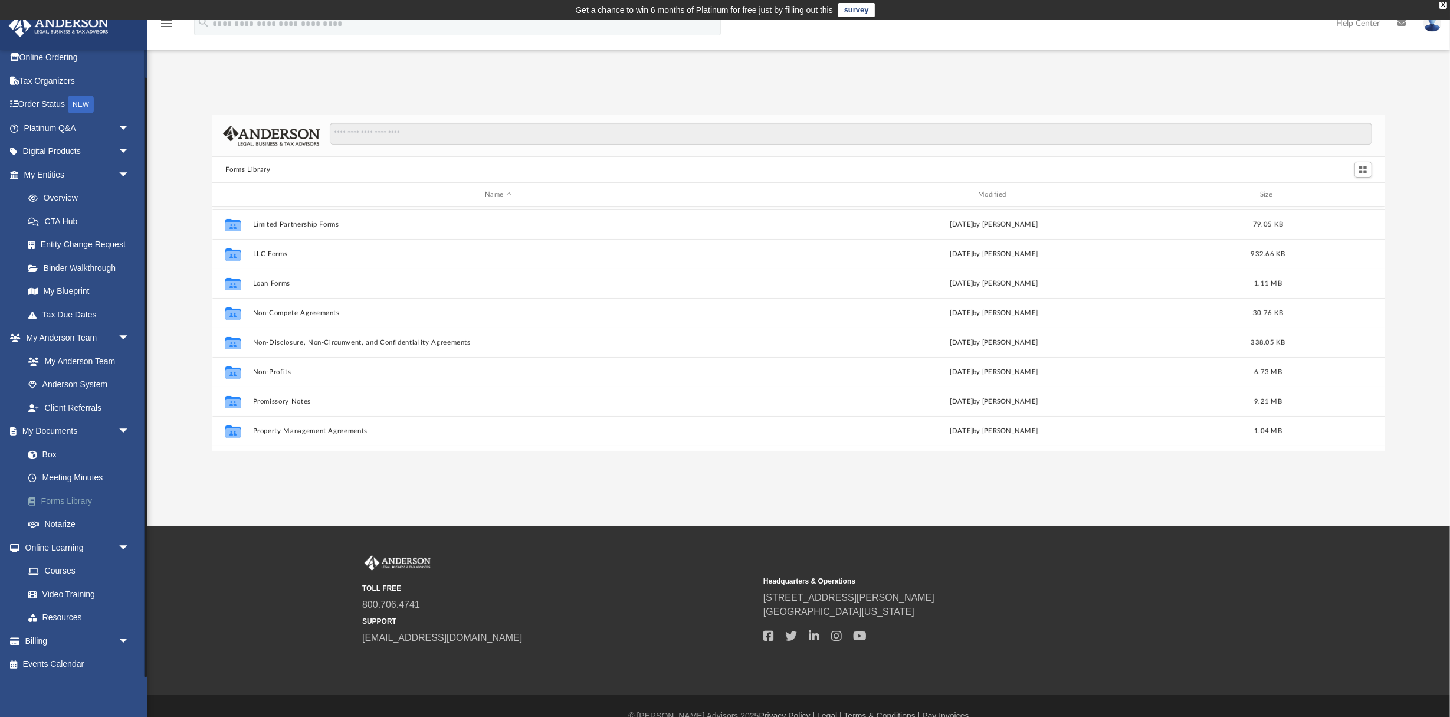
scroll to position [530, 0]
click at [60, 616] on link "Resources" at bounding box center [82, 618] width 131 height 24
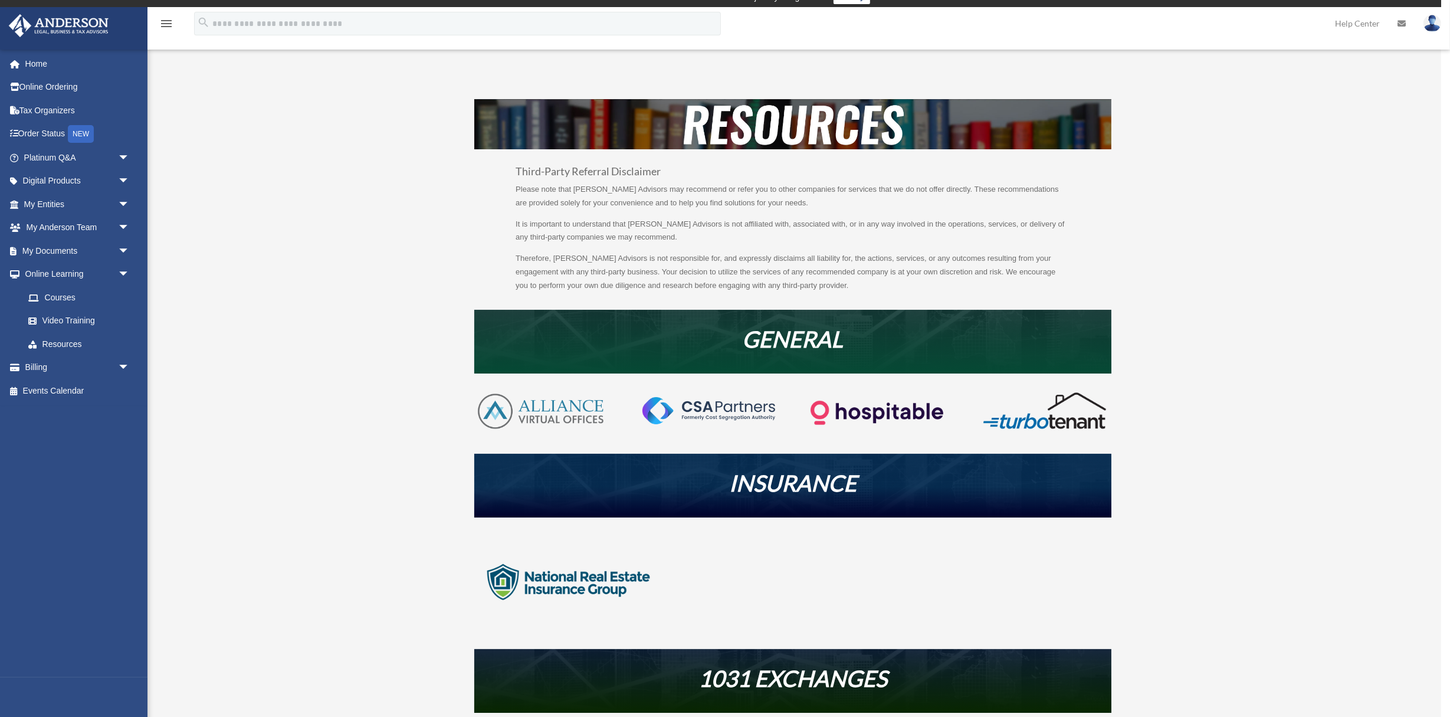
scroll to position [67, 0]
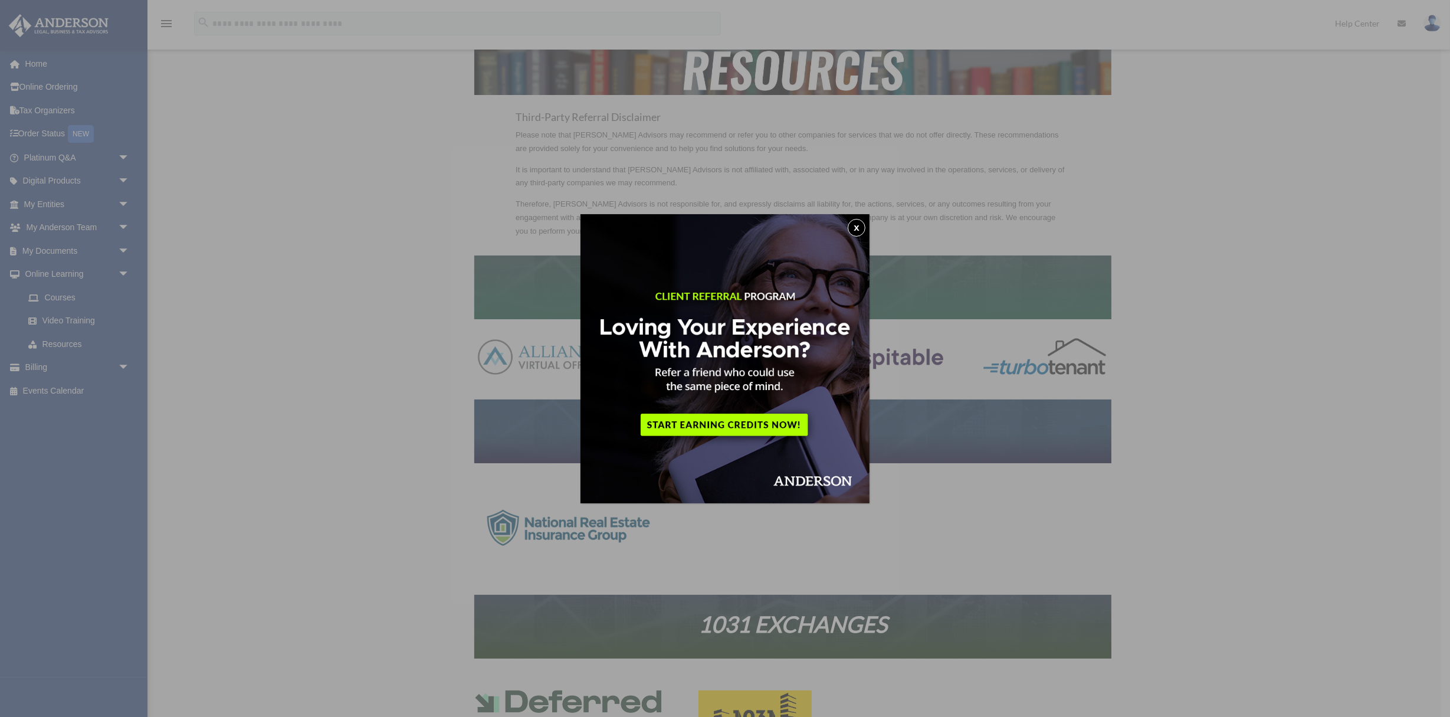
click at [849, 223] on button "x" at bounding box center [856, 228] width 18 height 18
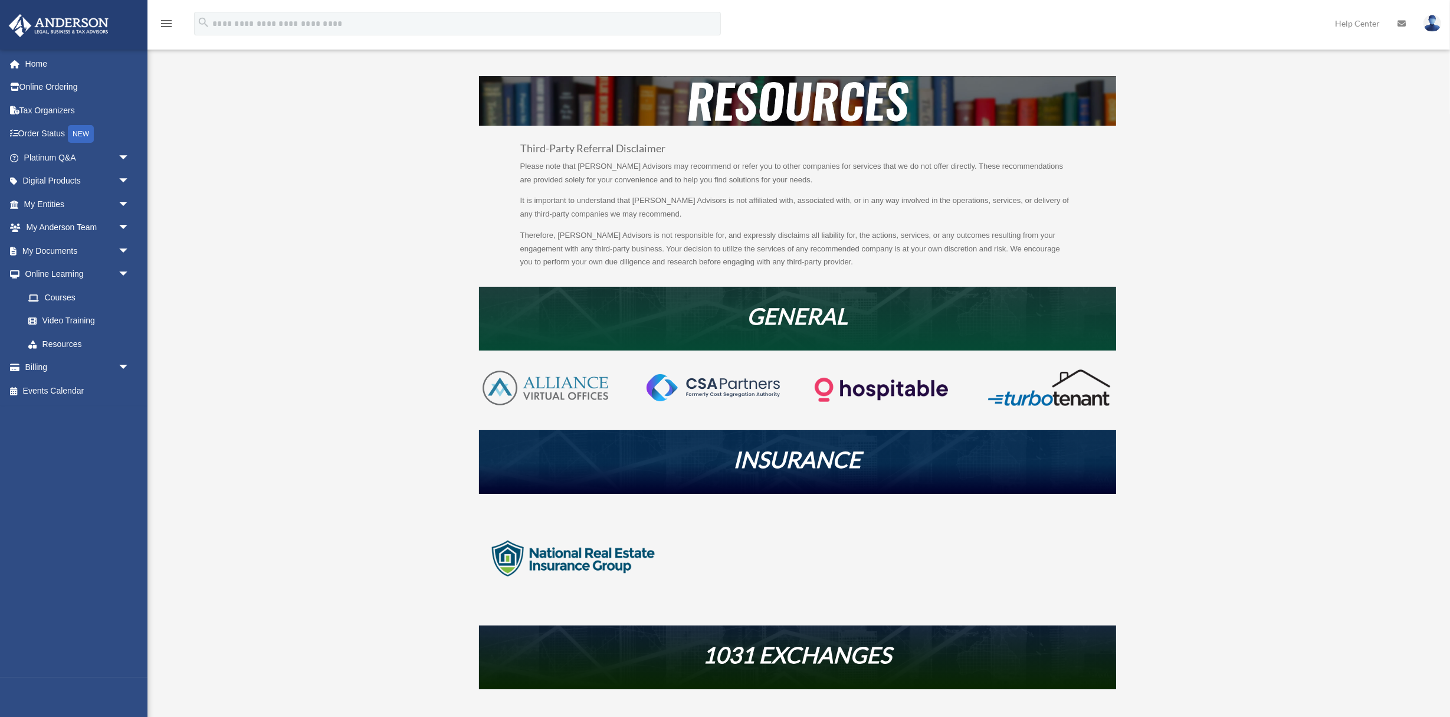
scroll to position [34, 0]
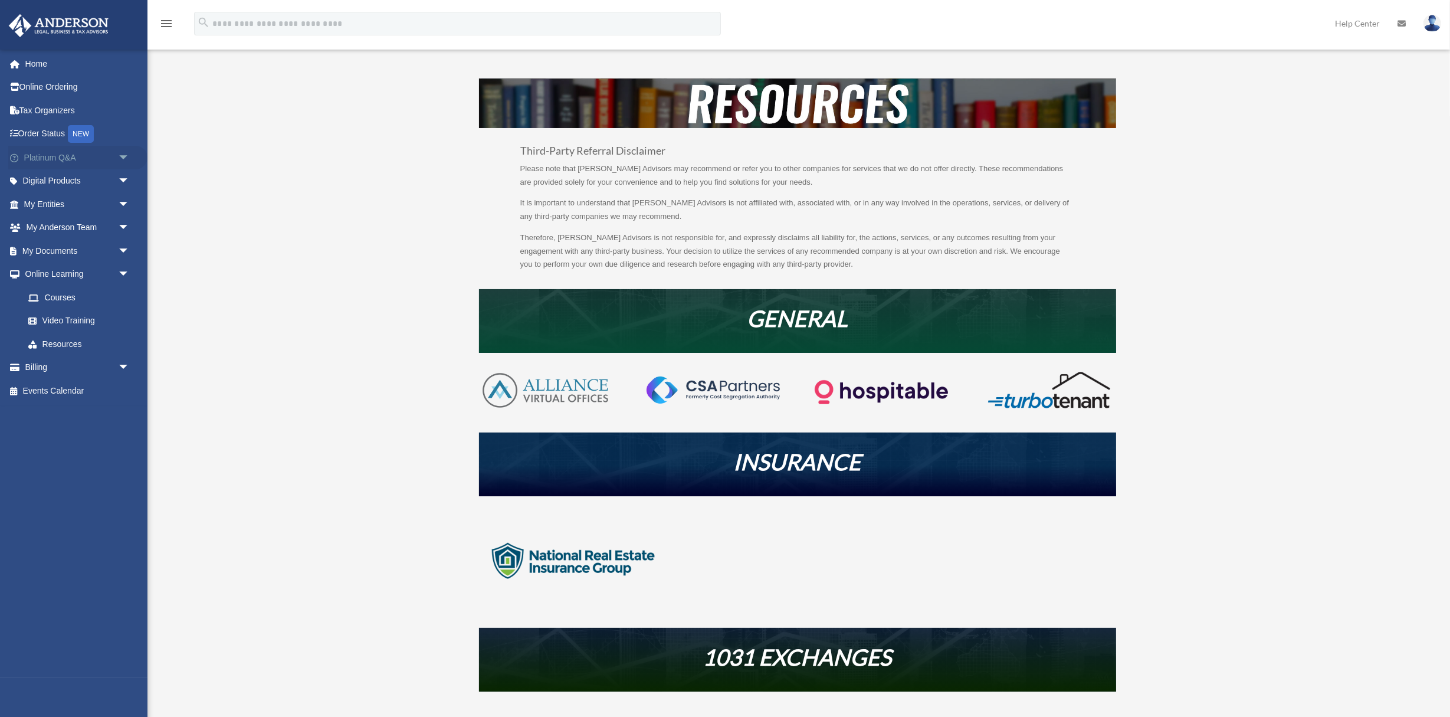
click at [121, 152] on span "arrow_drop_down" at bounding box center [130, 158] width 24 height 24
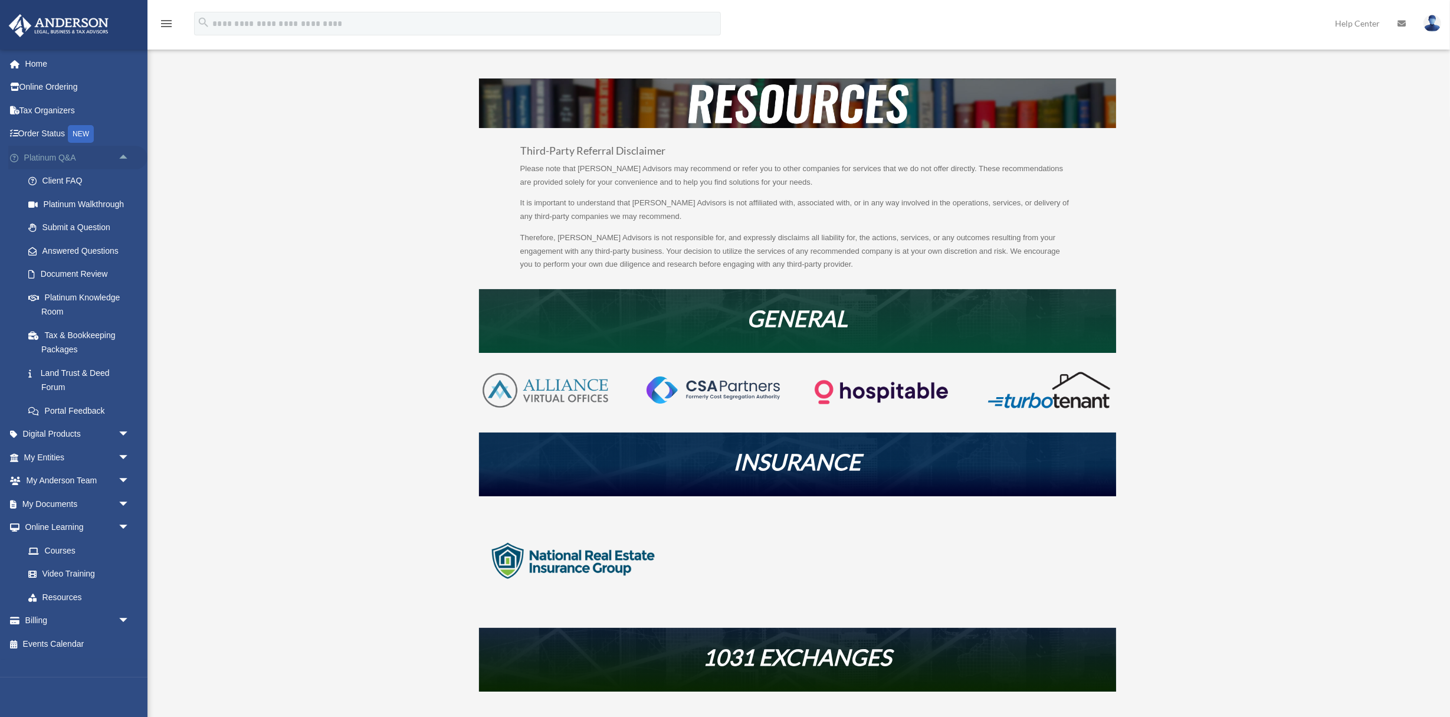
scroll to position [36, 0]
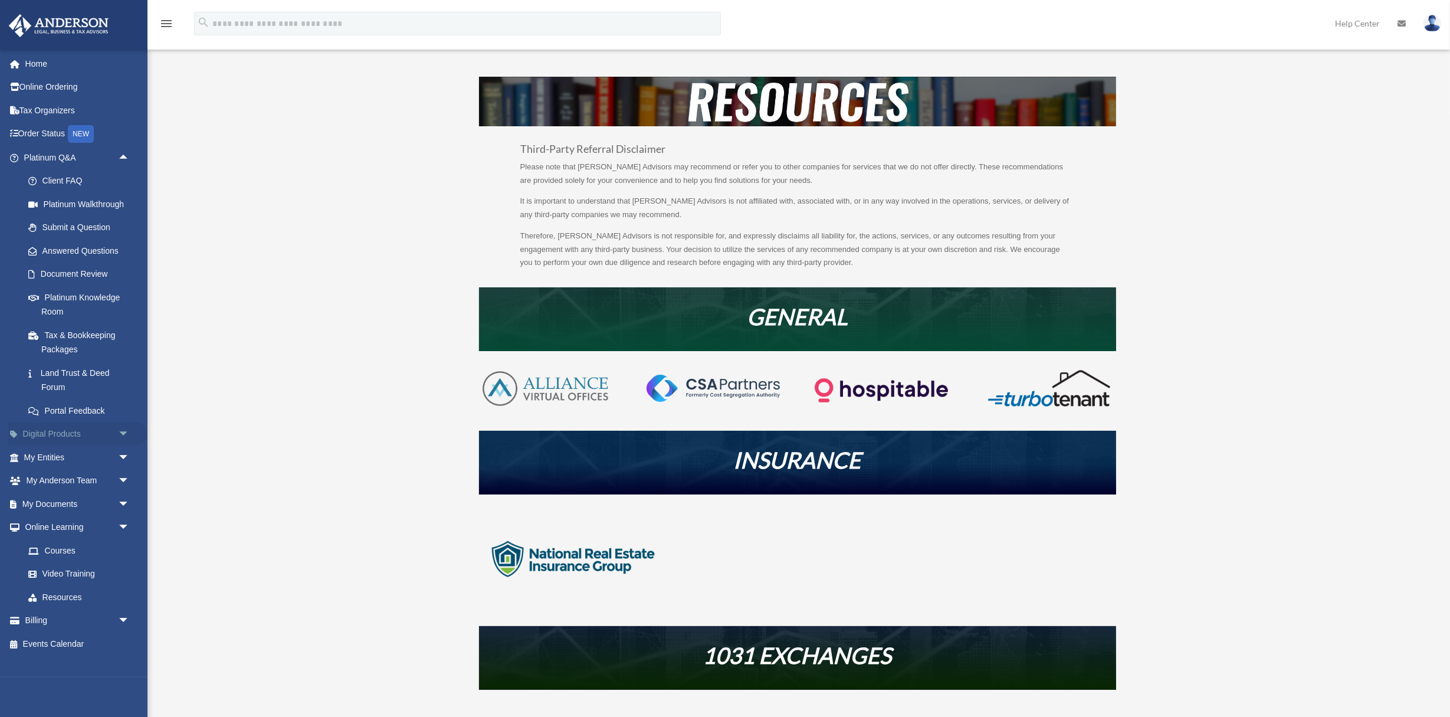
click at [123, 422] on span "arrow_drop_down" at bounding box center [130, 434] width 24 height 24
click at [125, 538] on span "arrow_drop_down" at bounding box center [130, 550] width 24 height 24
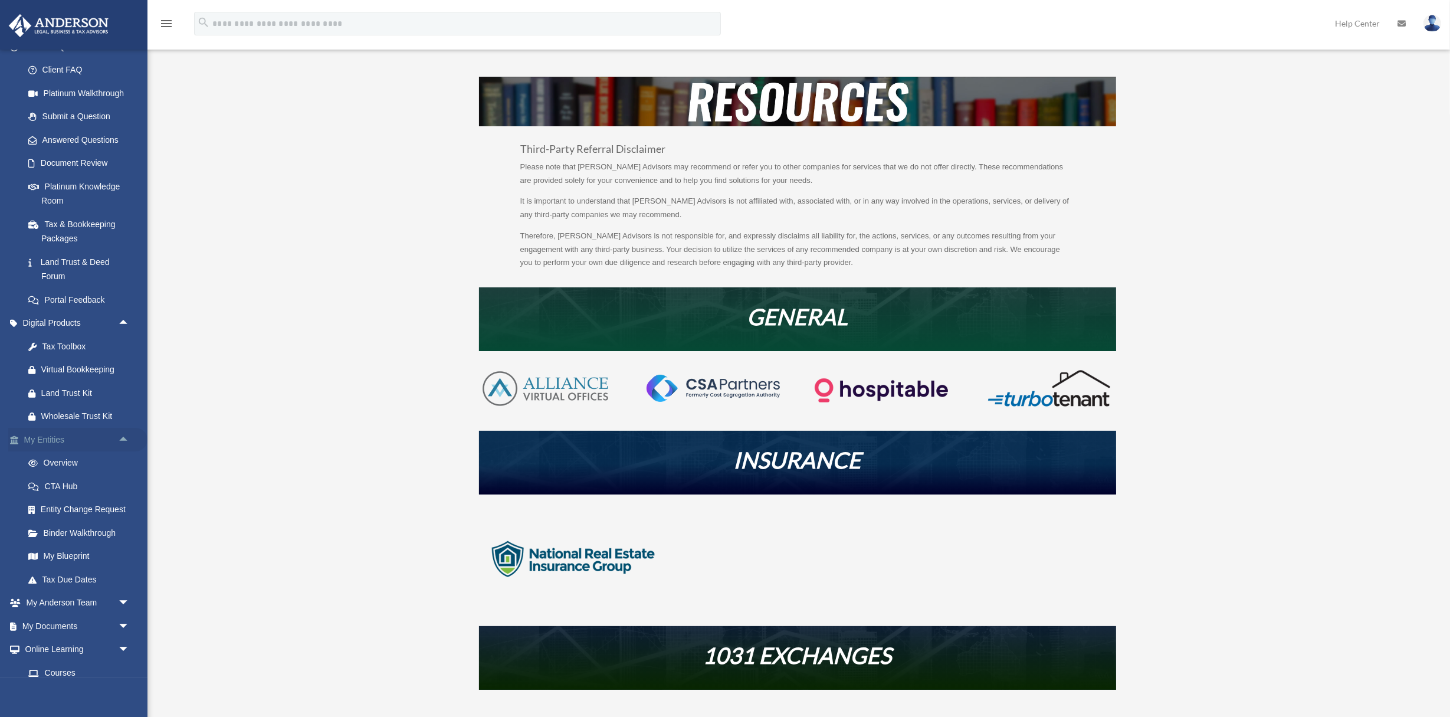
scroll to position [111, 0]
click at [124, 592] on span "arrow_drop_down" at bounding box center [130, 603] width 24 height 24
